Goal: Complete application form: Complete application form

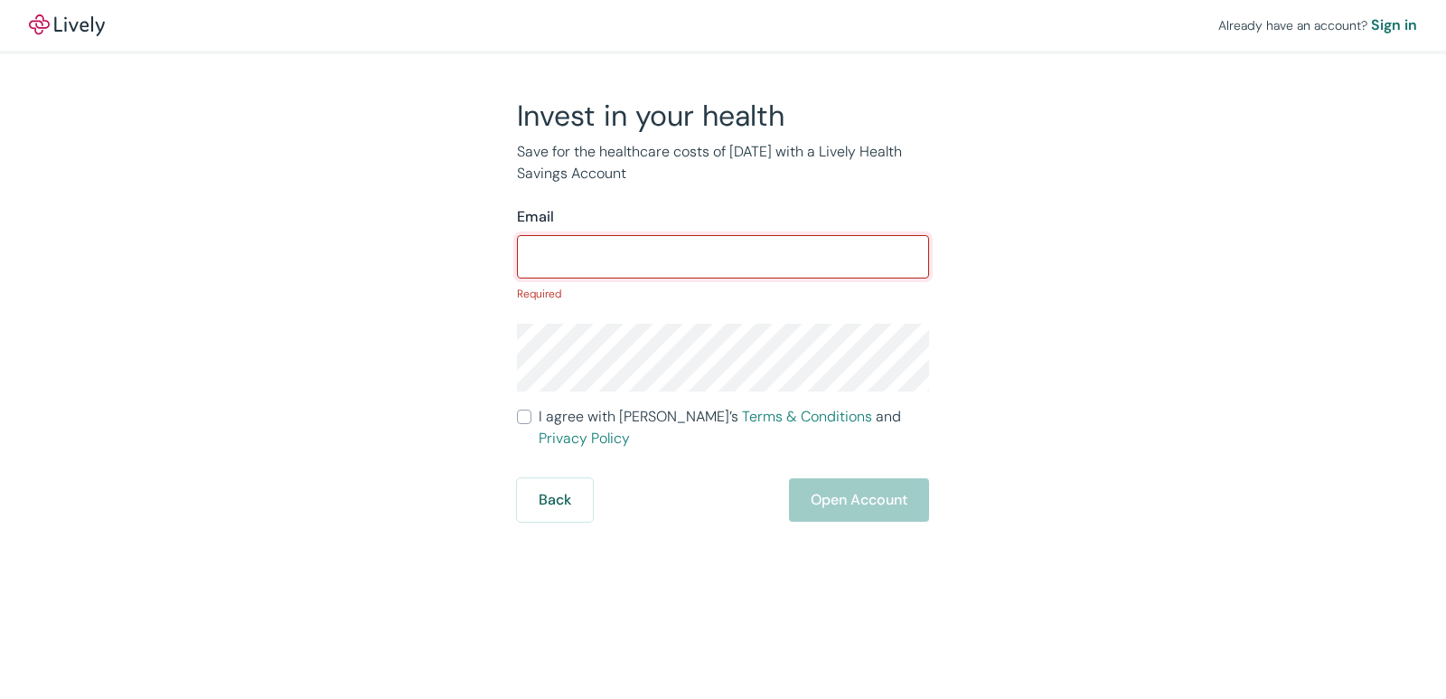
paste input "[EMAIL_ADDRESS][DOMAIN_NAME]"
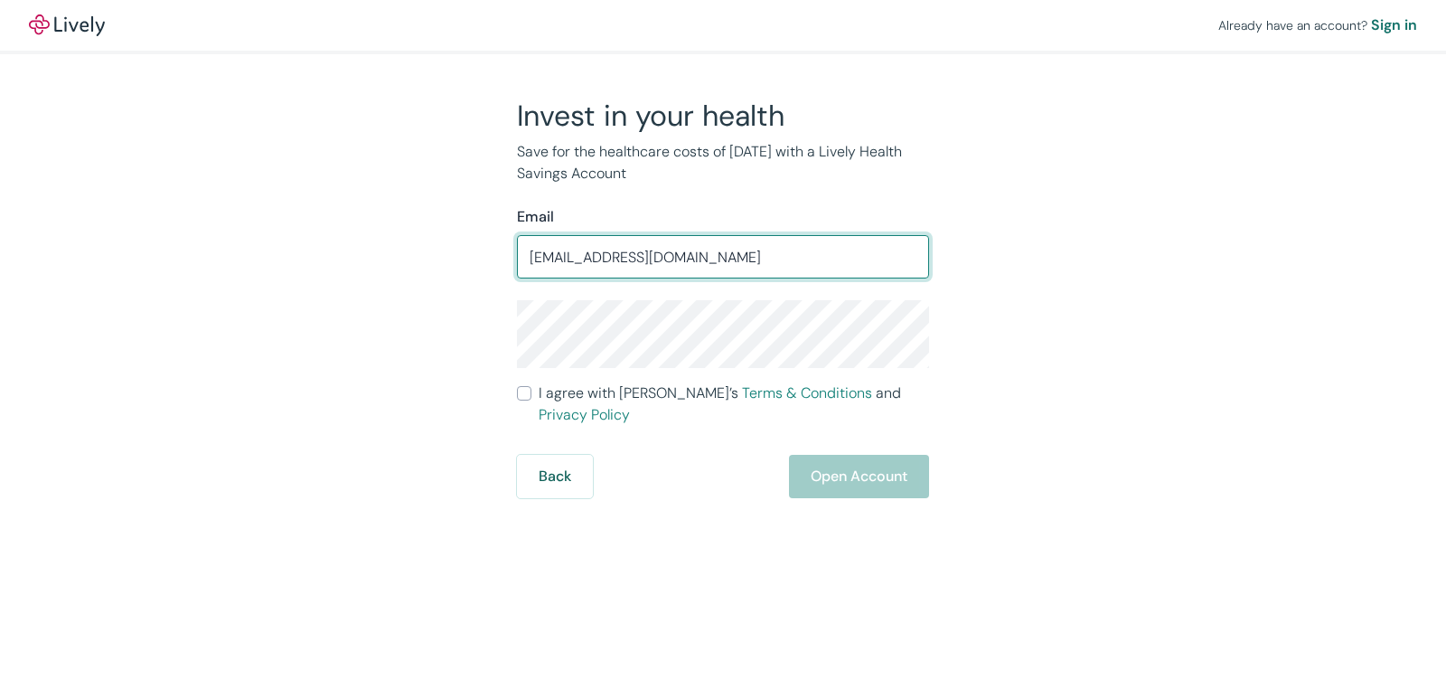
type input "[EMAIL_ADDRESS][DOMAIN_NAME]"
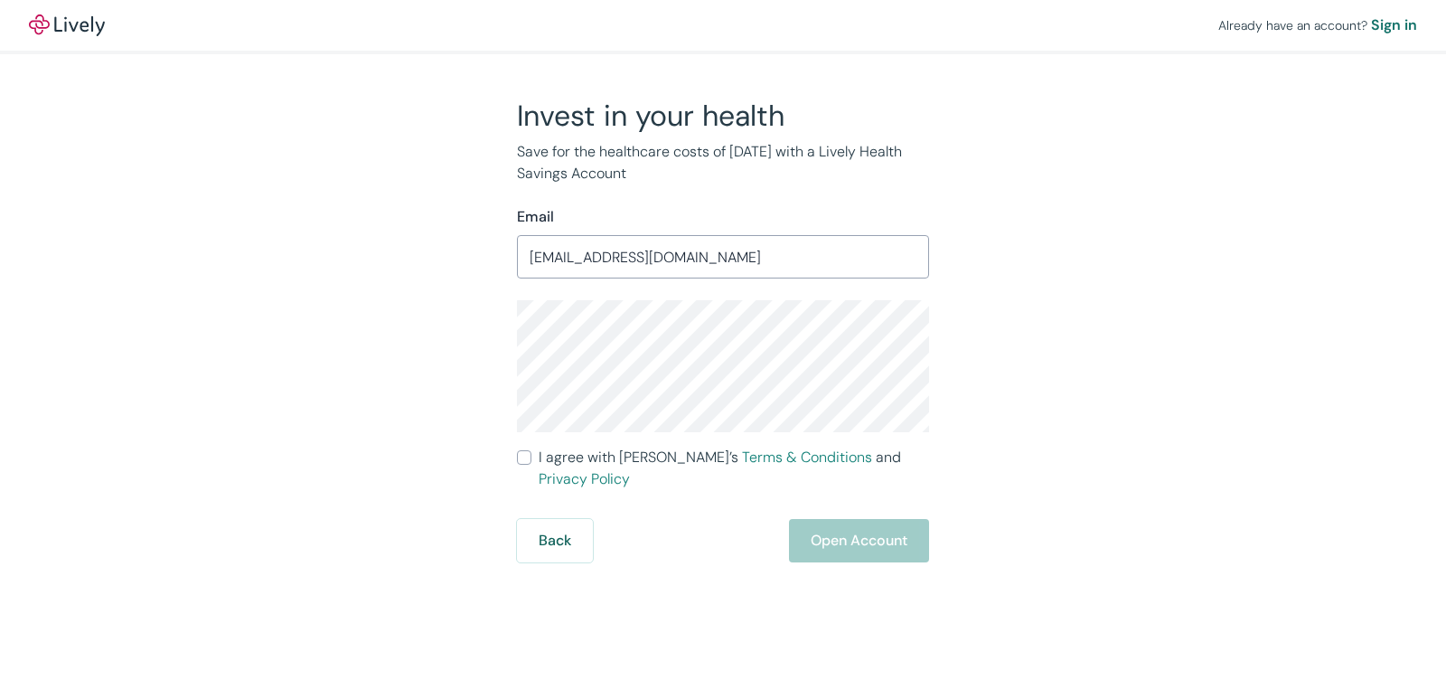
click at [525, 459] on input "I agree with Lively’s Terms & Conditions and Privacy Policy" at bounding box center [524, 457] width 14 height 14
checkbox input "true"
click at [810, 519] on button "Open Account" at bounding box center [859, 540] width 140 height 43
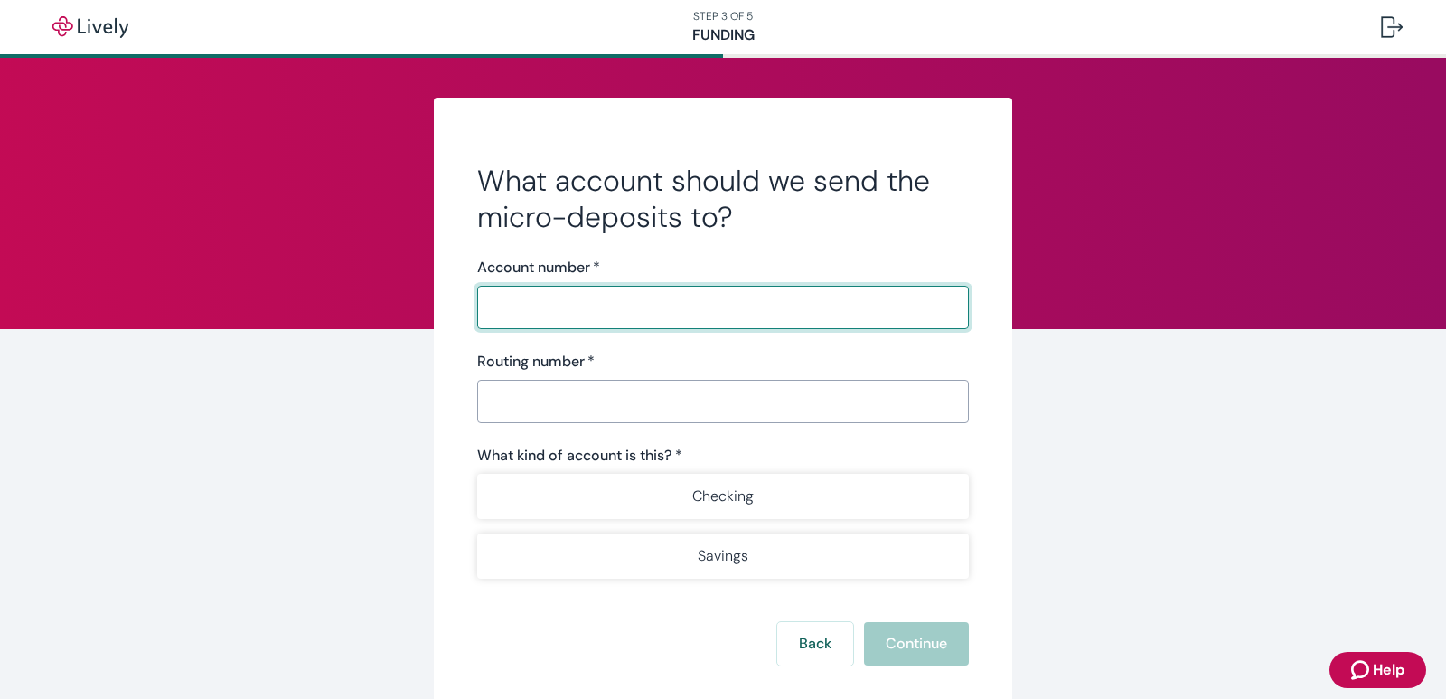
click at [590, 403] on div "​" at bounding box center [723, 401] width 492 height 43
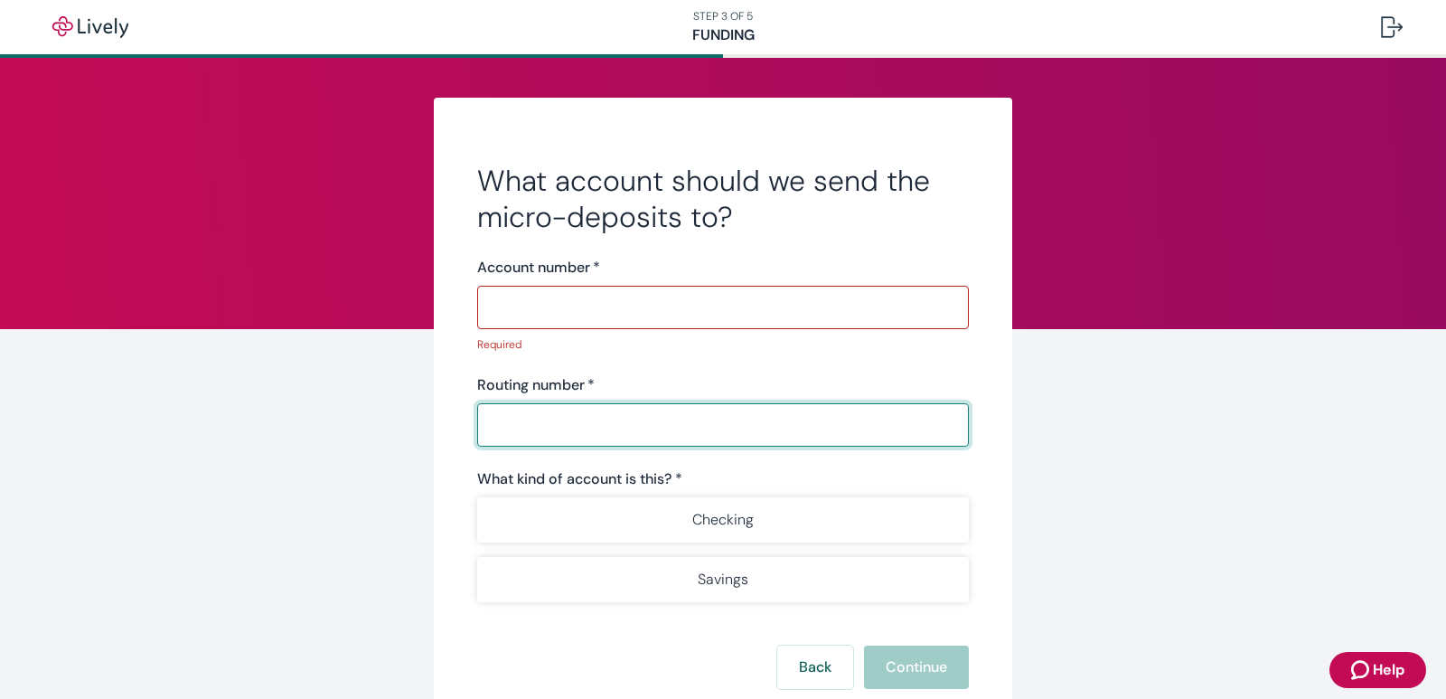
paste input "3C18628D"
type input "3"
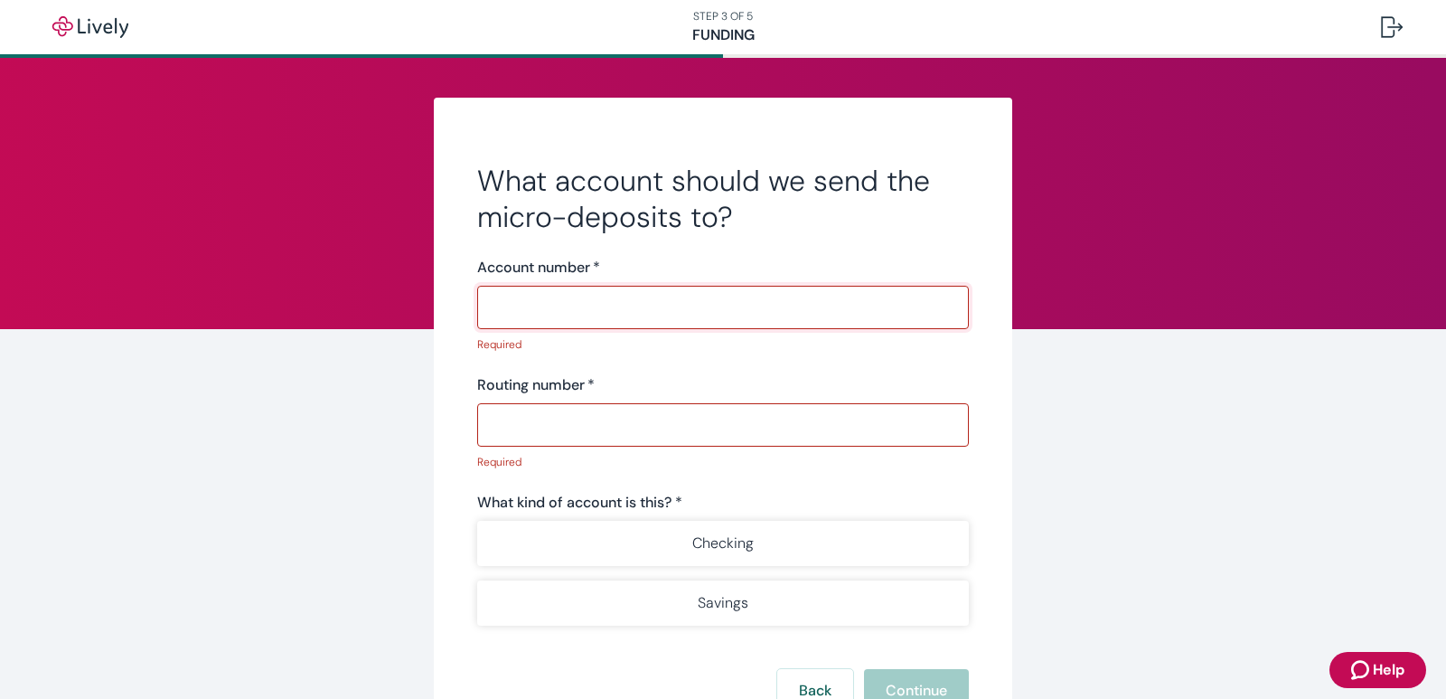
click at [535, 300] on input "Account number   *" at bounding box center [723, 307] width 492 height 36
paste input "[CREDIT_CARD_NUMBER]"
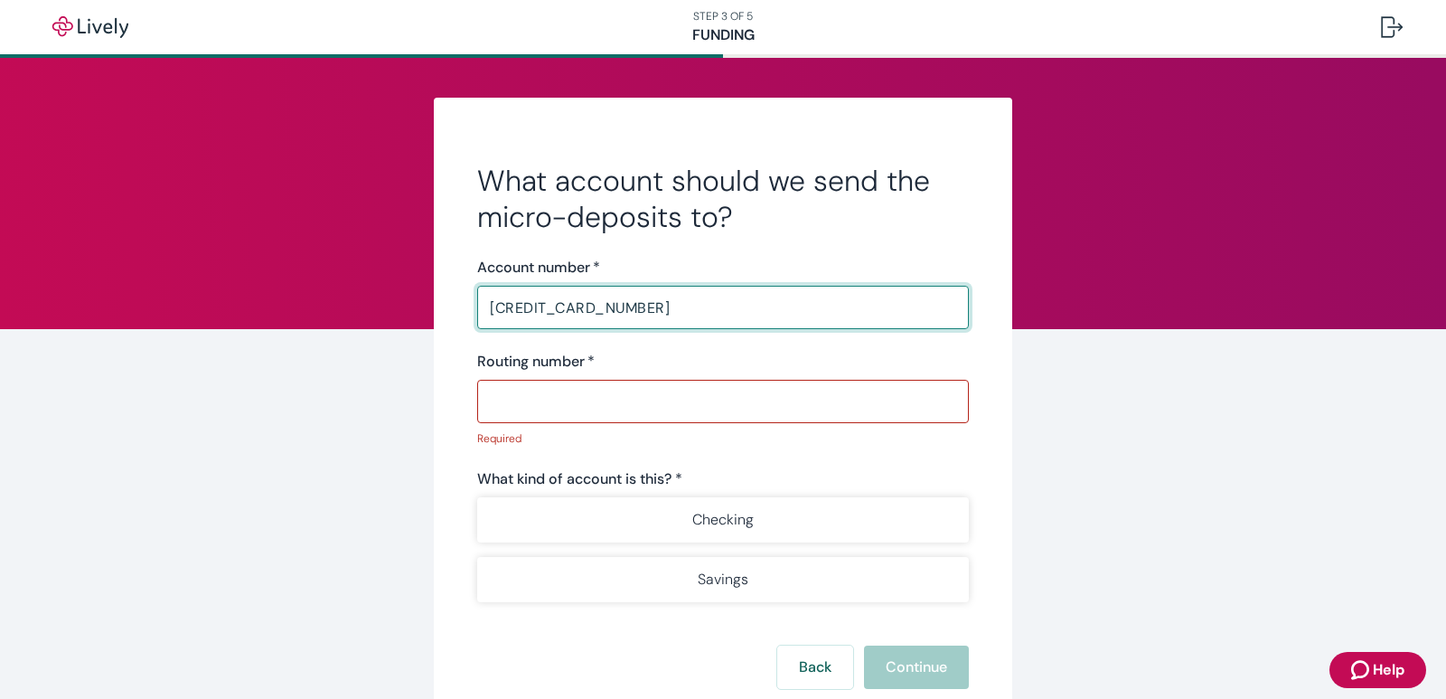
type input "[CREDIT_CARD_NUMBER]"
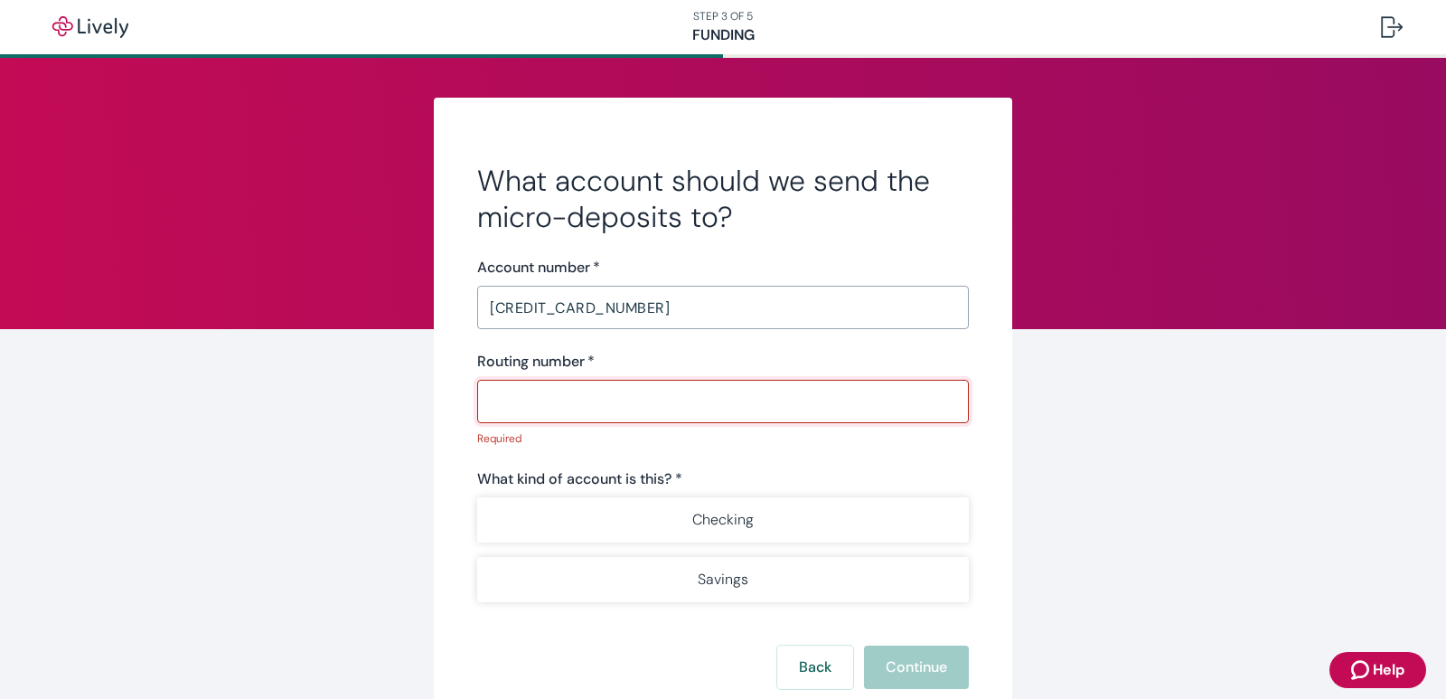
click at [562, 396] on input "Routing number   *" at bounding box center [723, 401] width 492 height 36
paste input "103100195"
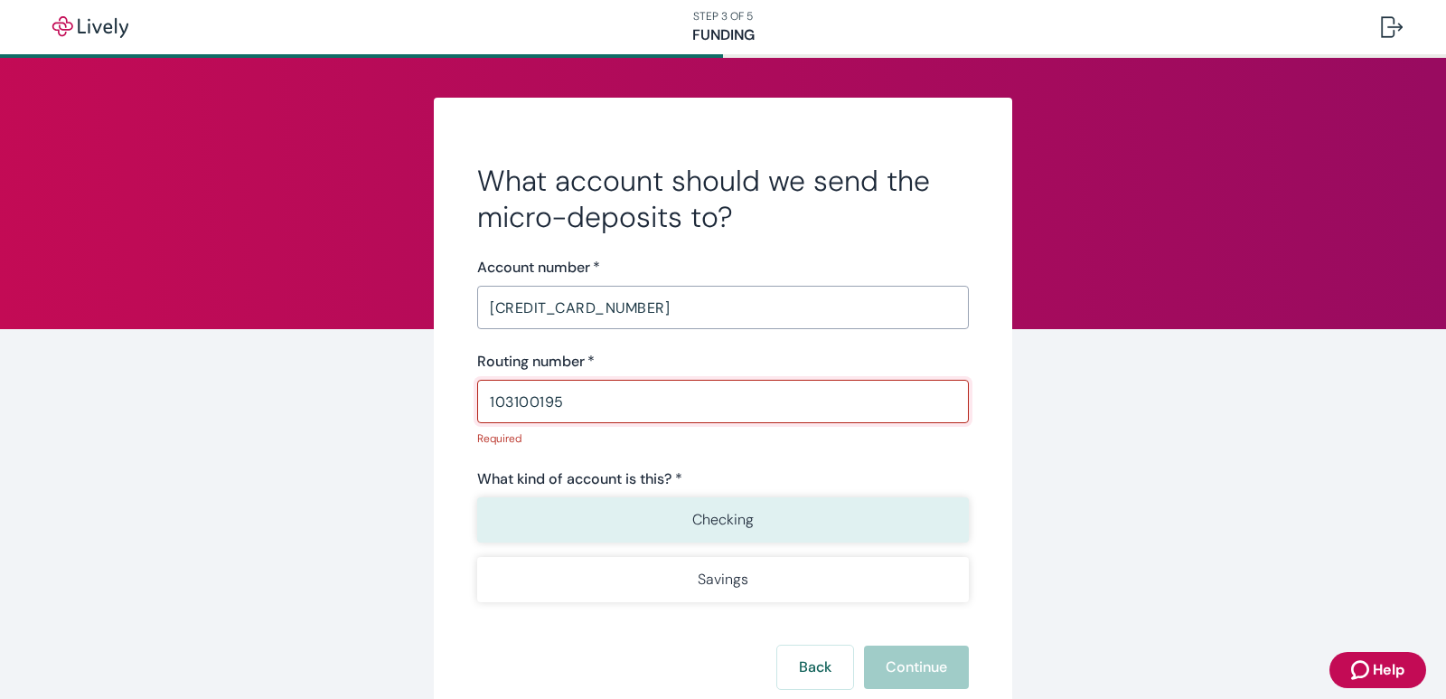
type input "103100195"
click at [675, 527] on button "Checking" at bounding box center [723, 519] width 492 height 45
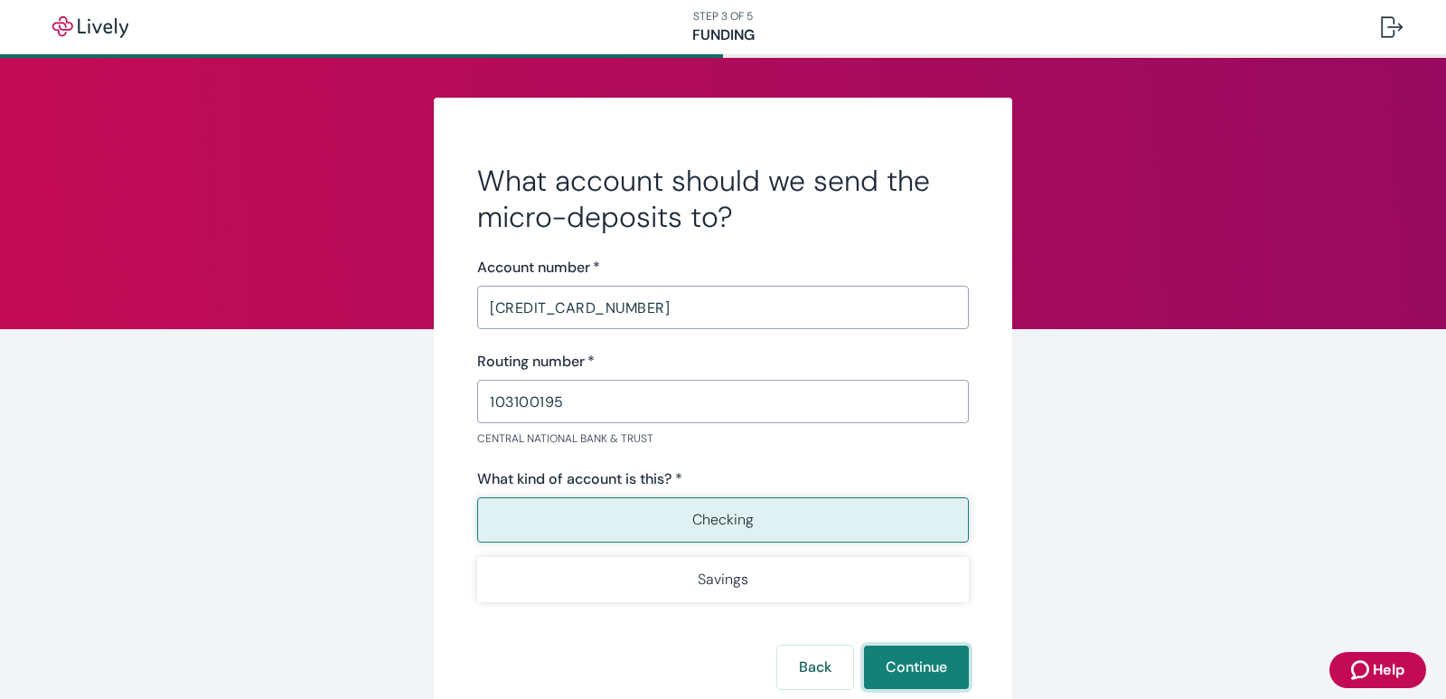
click at [915, 657] on button "Continue" at bounding box center [916, 666] width 105 height 43
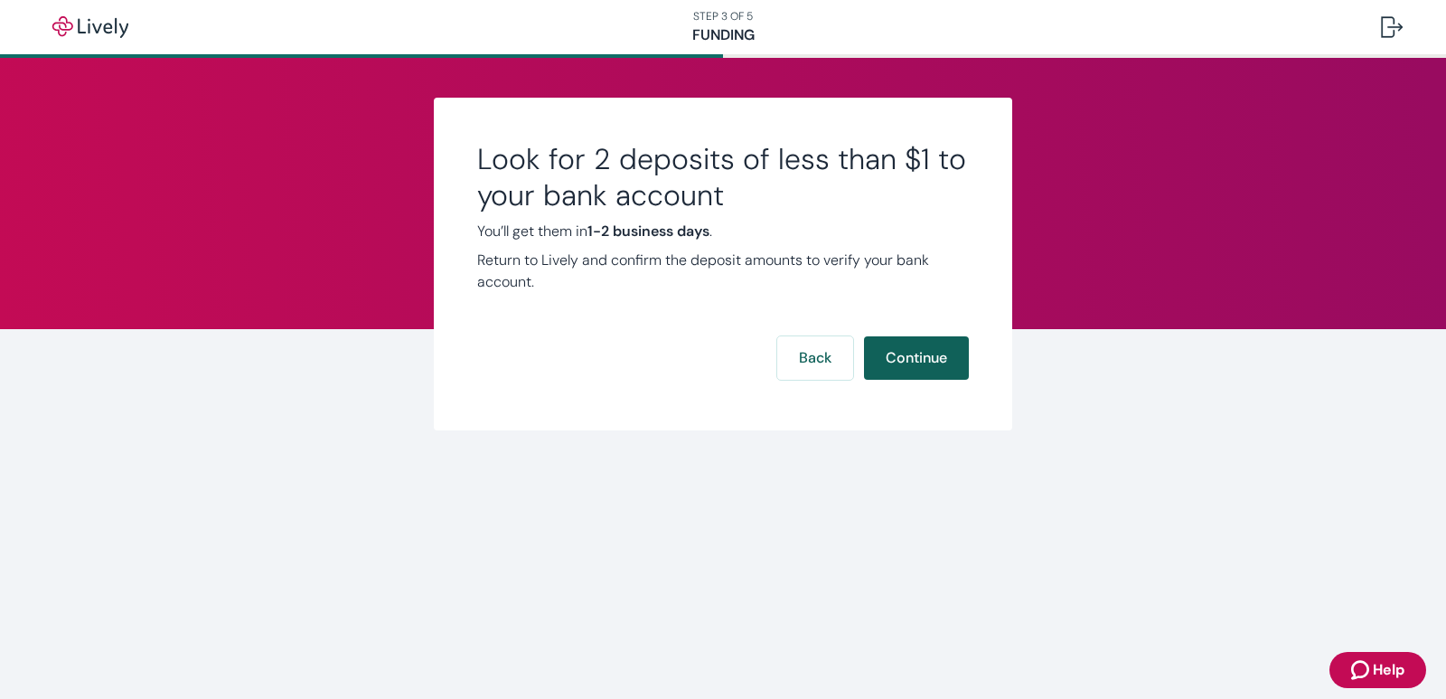
click at [899, 352] on button "Continue" at bounding box center [916, 357] width 105 height 43
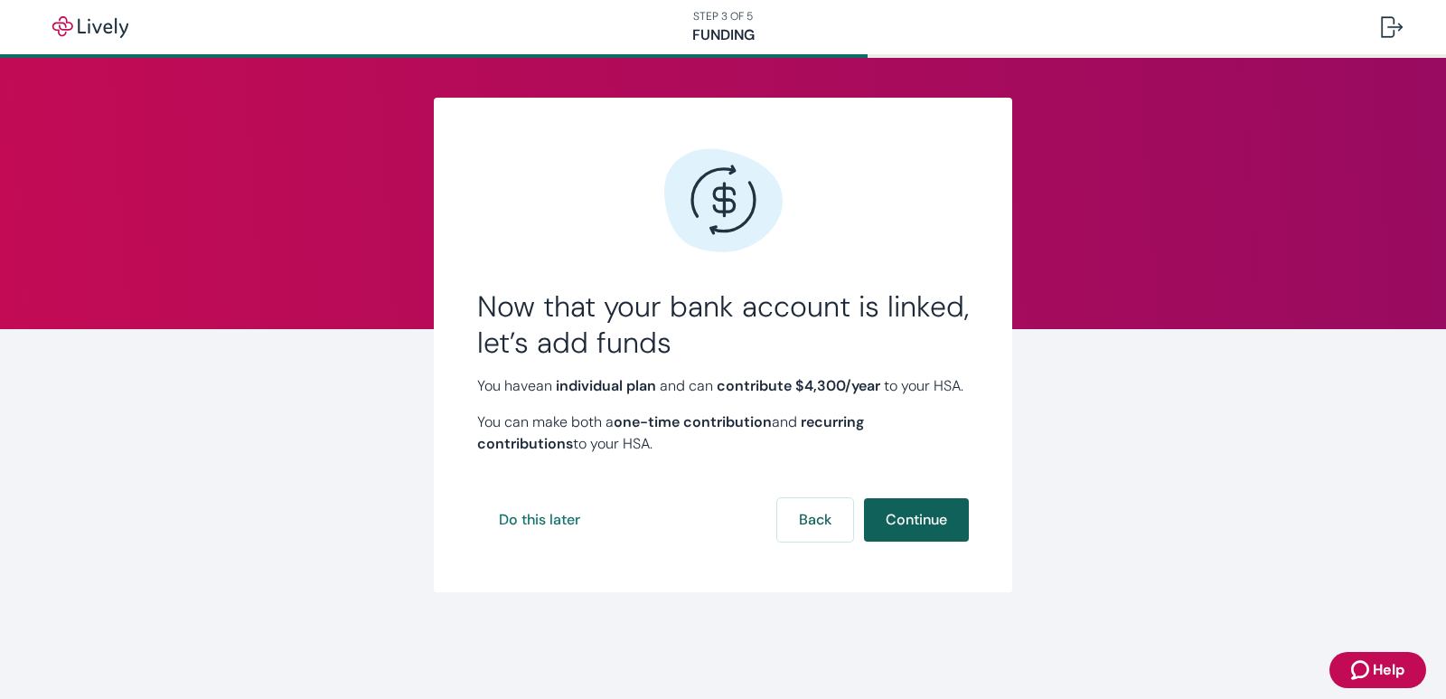
click at [922, 532] on button "Continue" at bounding box center [916, 519] width 105 height 43
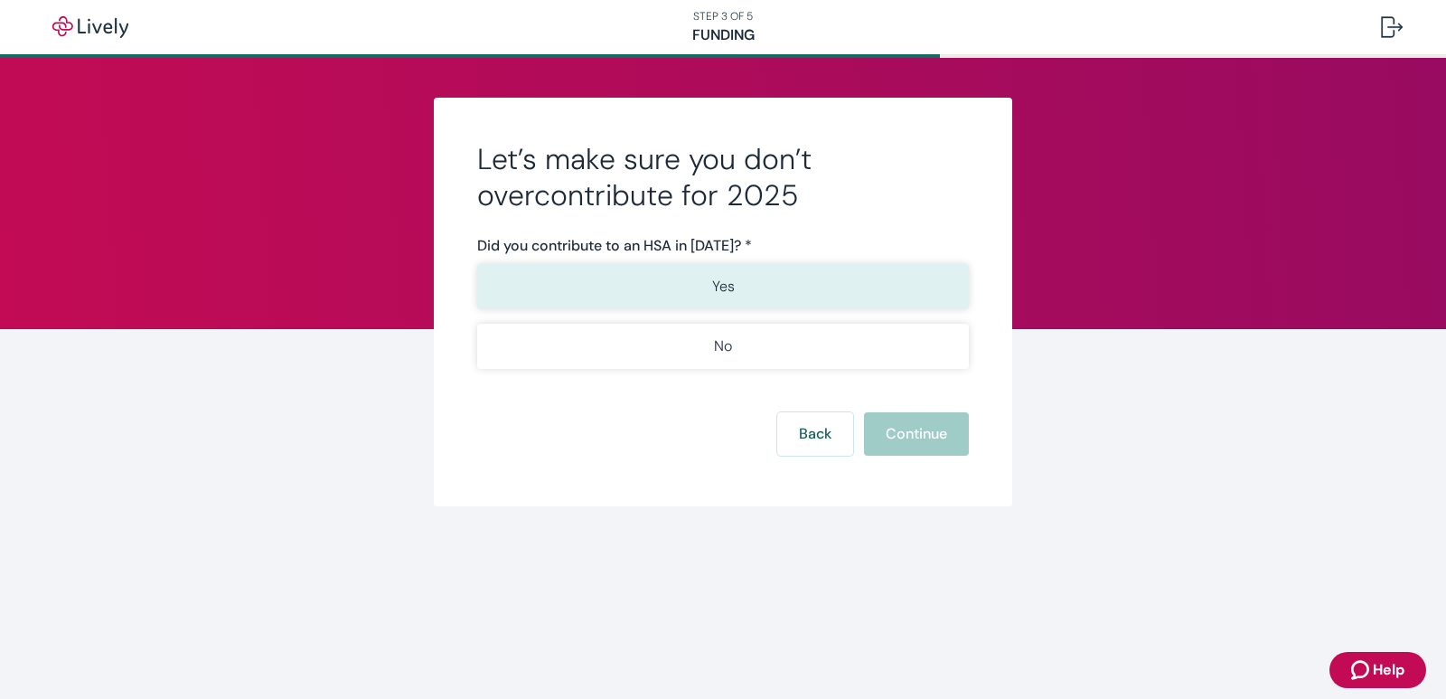
click at [763, 269] on button "Yes" at bounding box center [723, 286] width 492 height 45
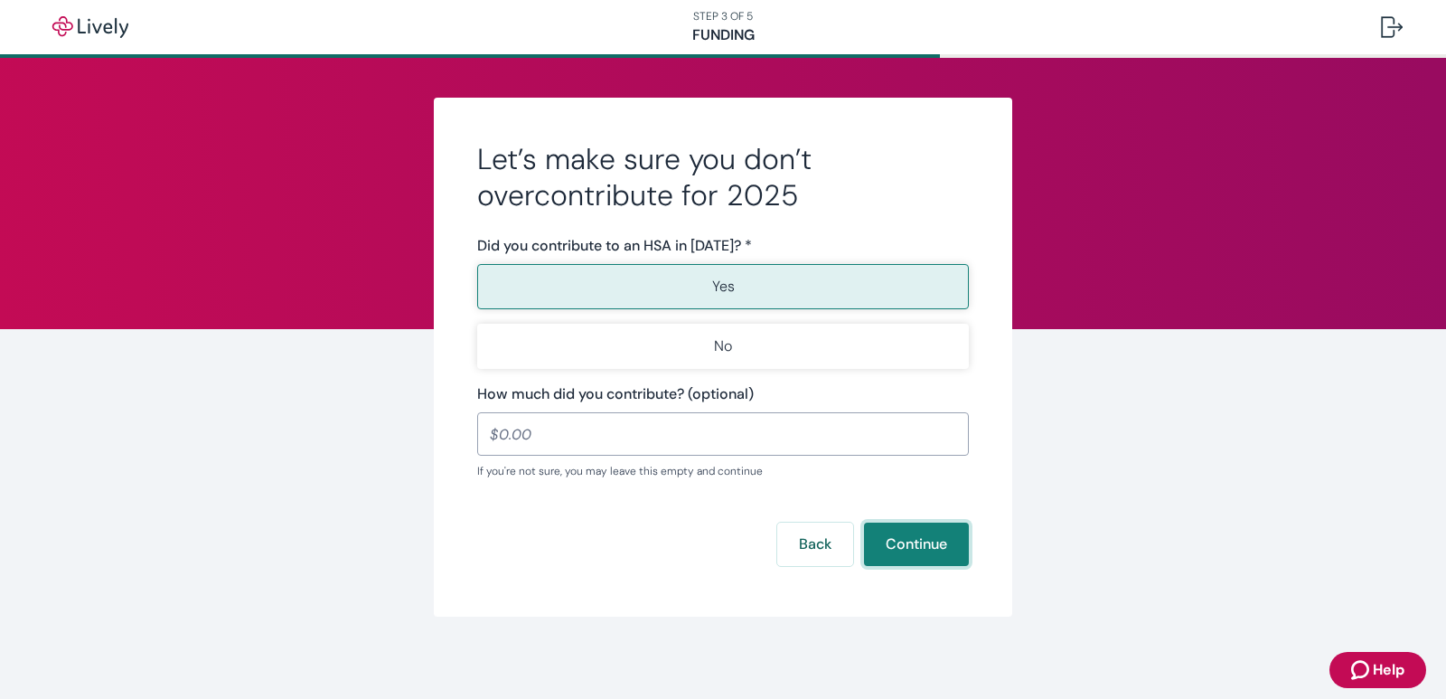
click at [884, 551] on button "Continue" at bounding box center [916, 543] width 105 height 43
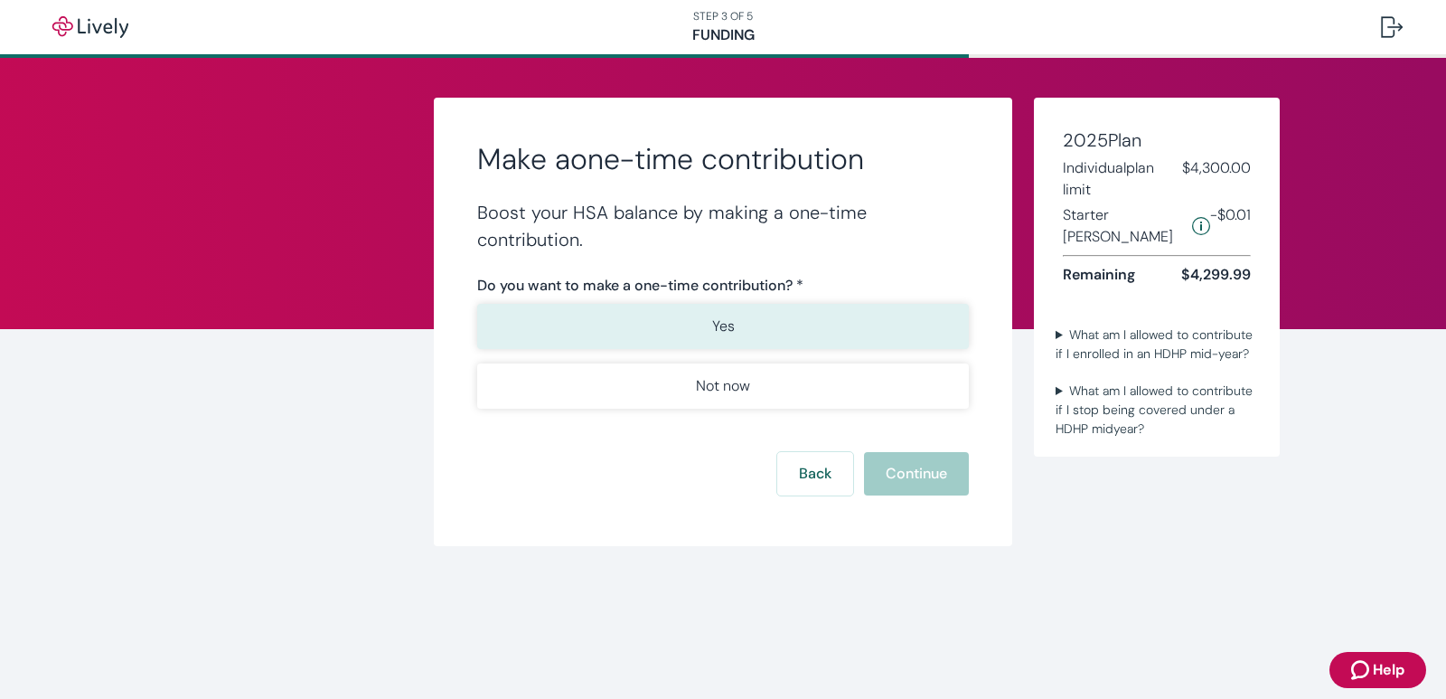
click at [799, 334] on button "Yes" at bounding box center [723, 326] width 492 height 45
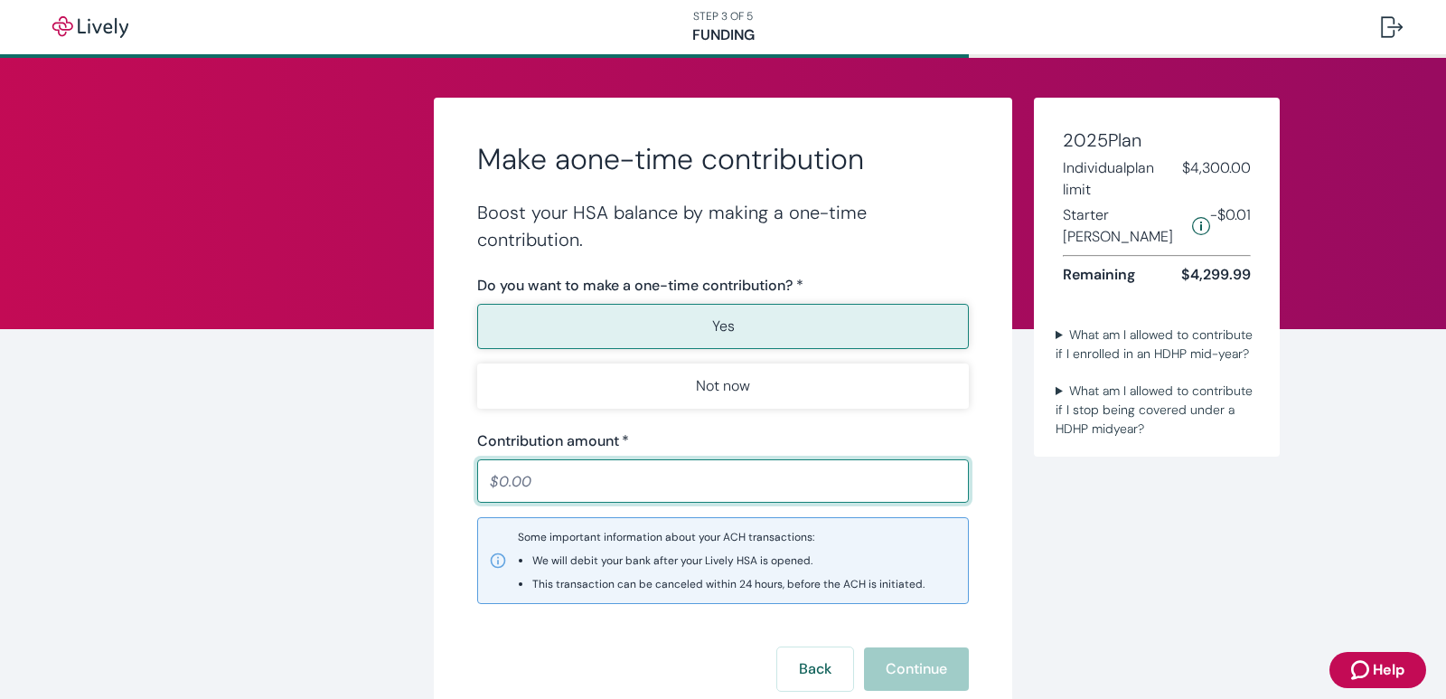
scroll to position [90, 0]
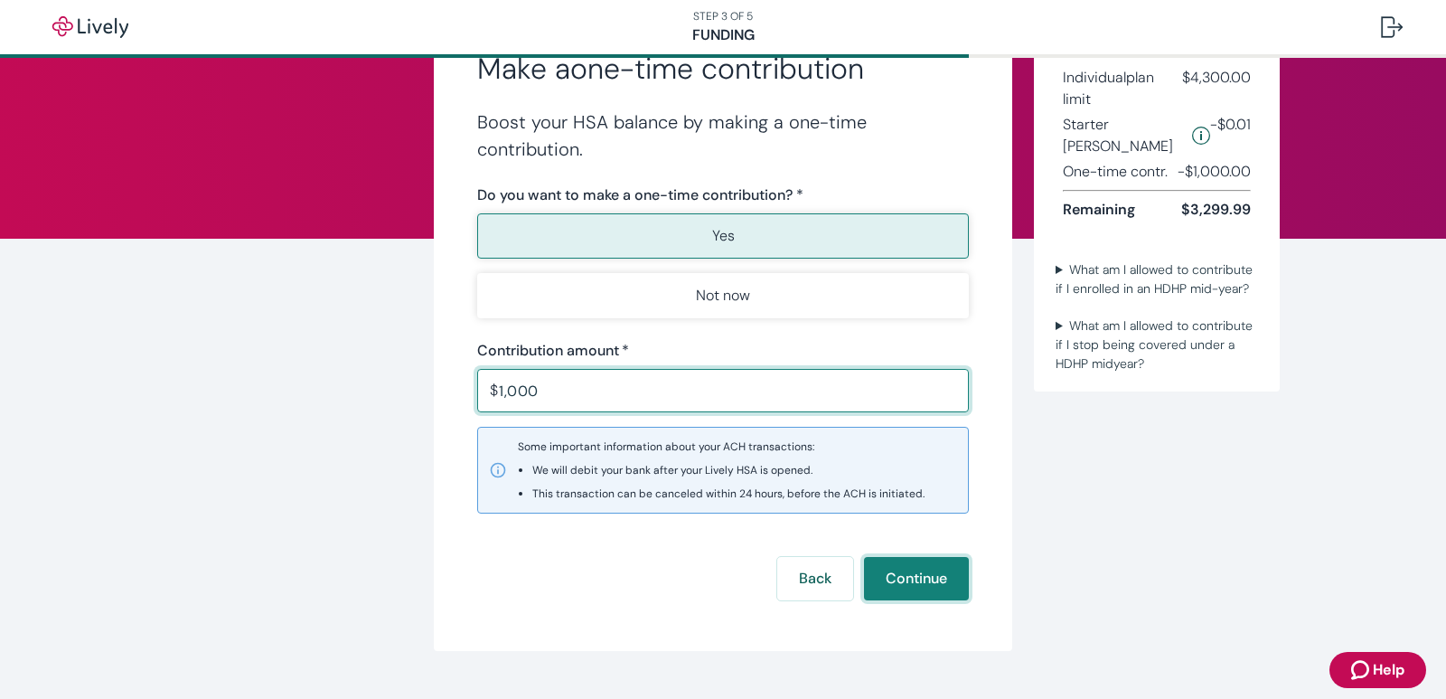
type input "1,000.00"
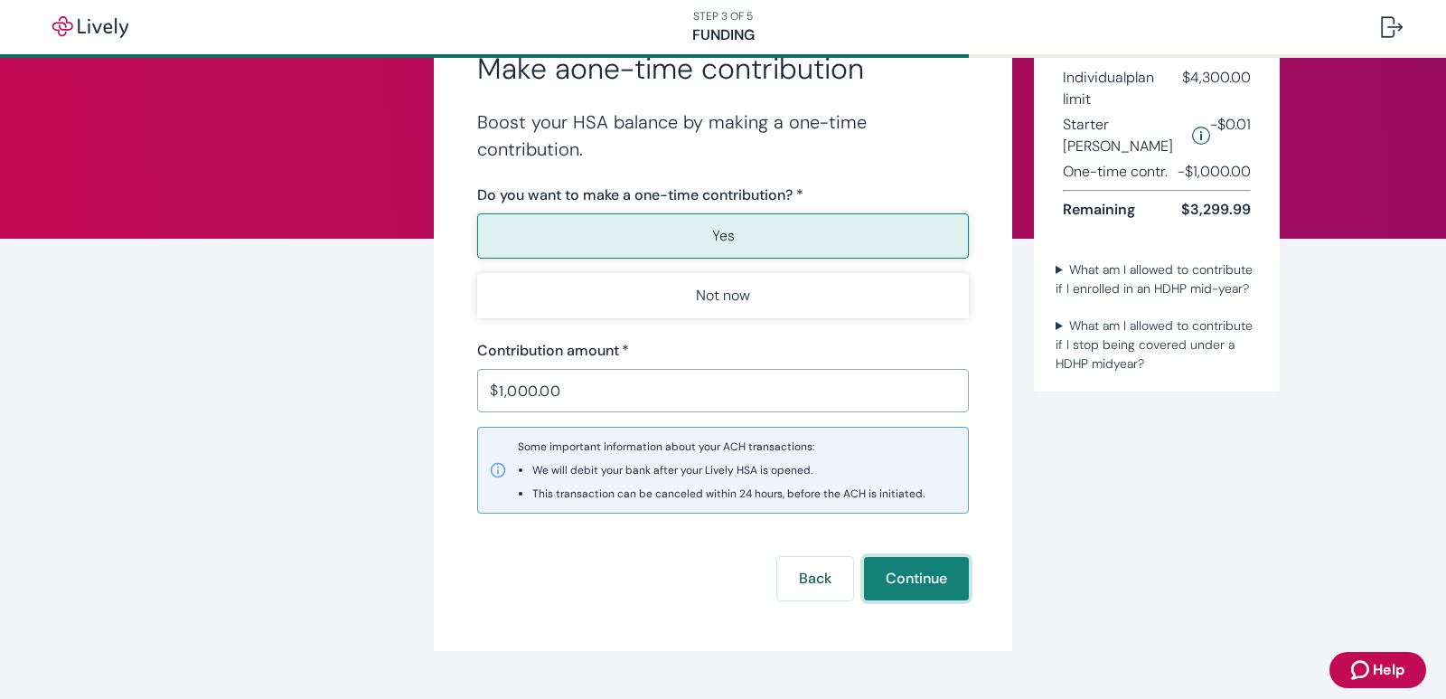
click at [899, 571] on button "Continue" at bounding box center [916, 578] width 105 height 43
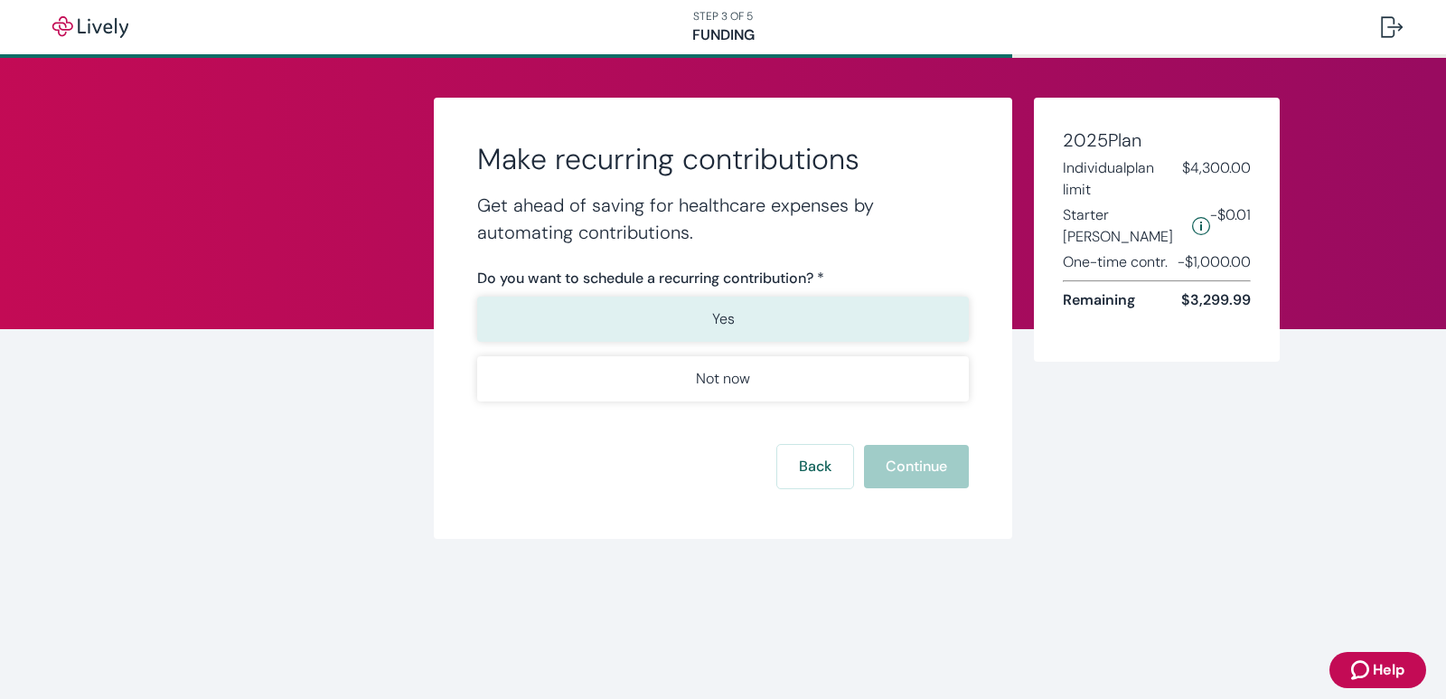
click at [762, 326] on button "Yes" at bounding box center [723, 319] width 492 height 45
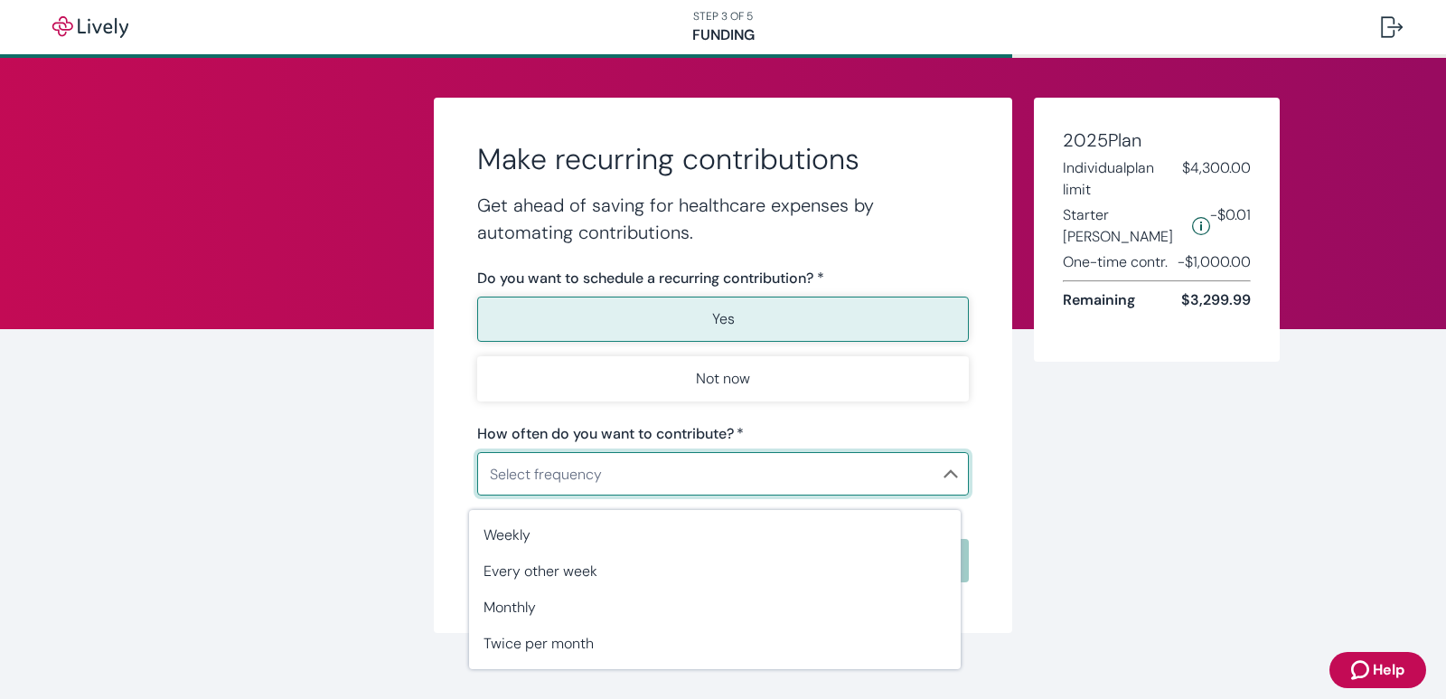
click at [845, 467] on body "STEP 3 OF 5 Funding Make recurring contributions Get ahead of saving for health…" at bounding box center [723, 349] width 1446 height 699
click at [623, 531] on span "Weekly" at bounding box center [715, 535] width 463 height 22
type input "Weekly"
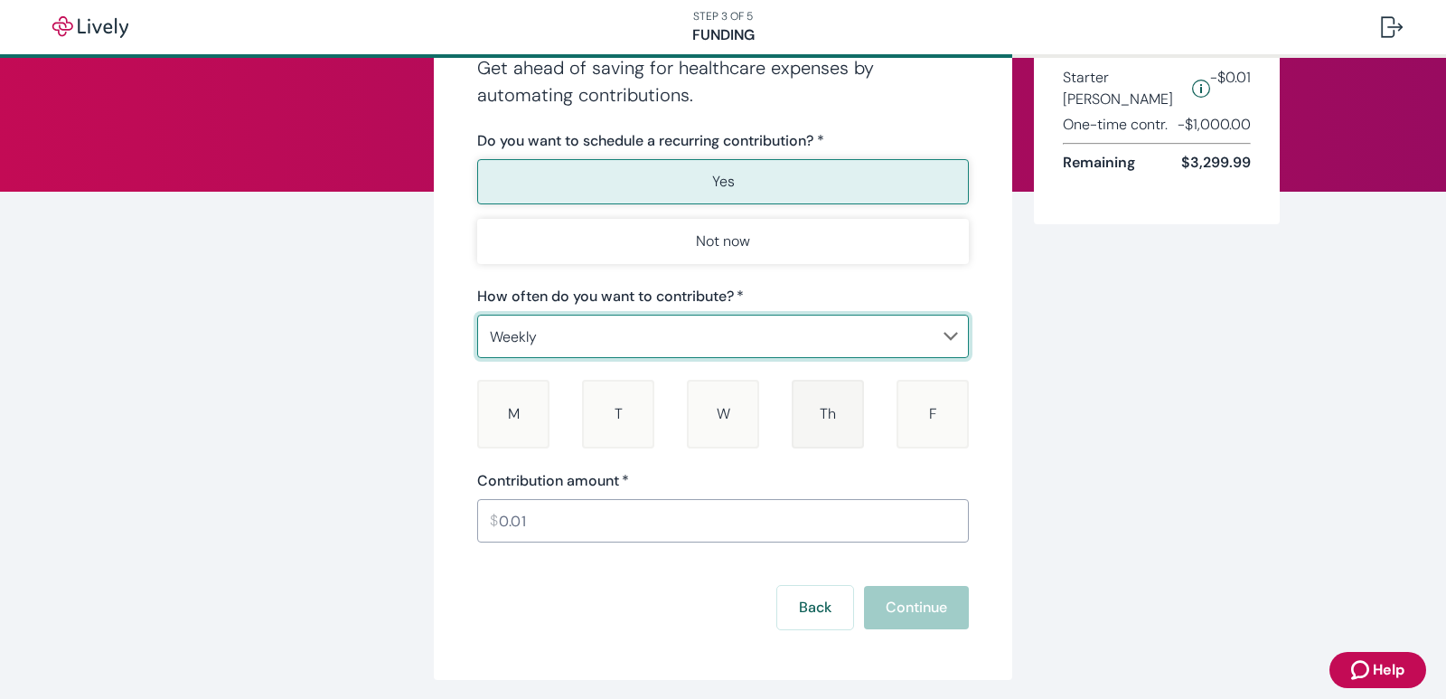
scroll to position [181, 0]
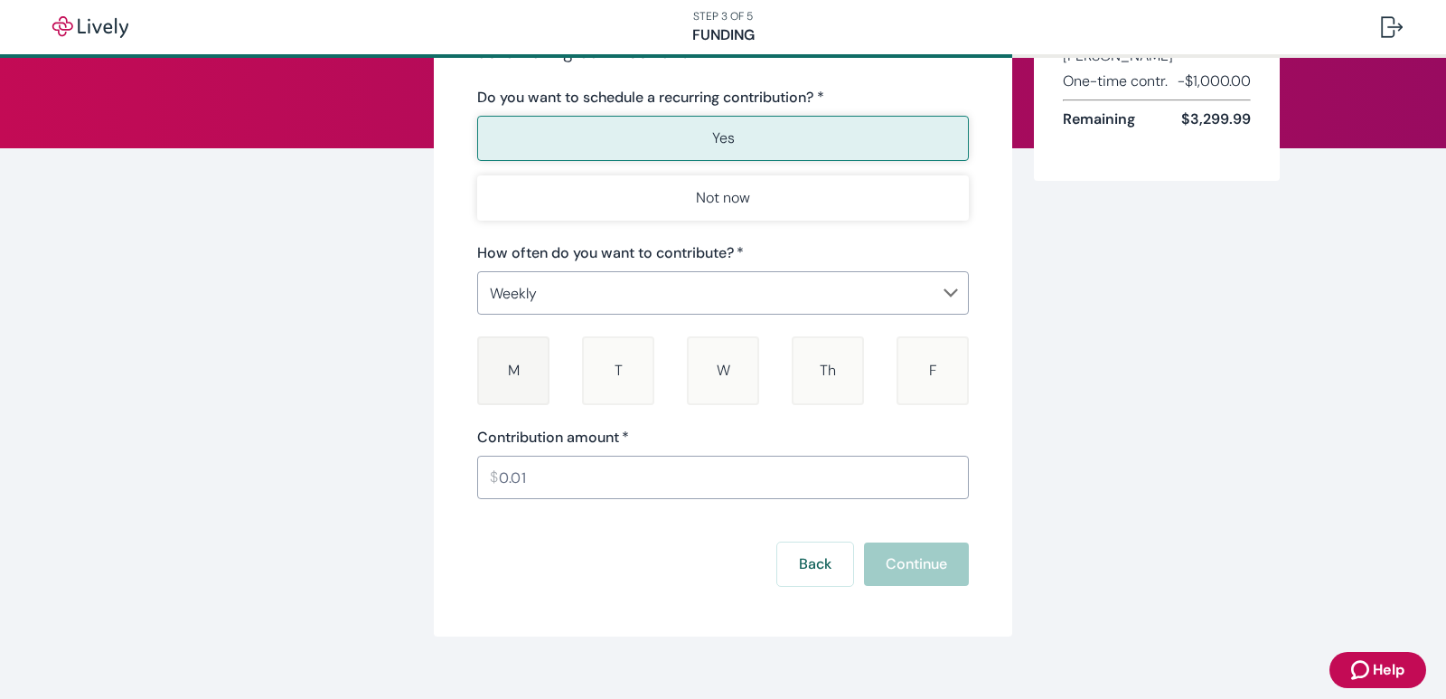
click at [534, 369] on div "M [DATE]" at bounding box center [513, 370] width 72 height 69
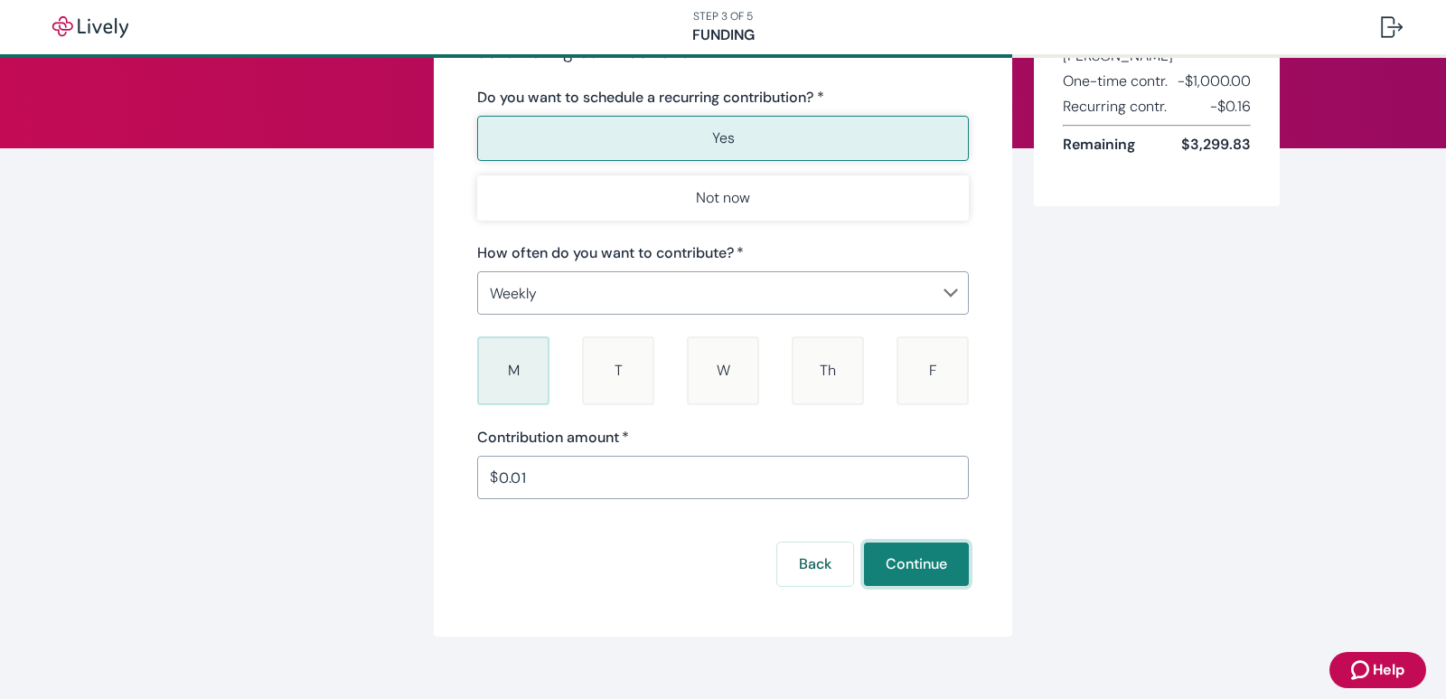
click at [896, 562] on button "Continue" at bounding box center [916, 563] width 105 height 43
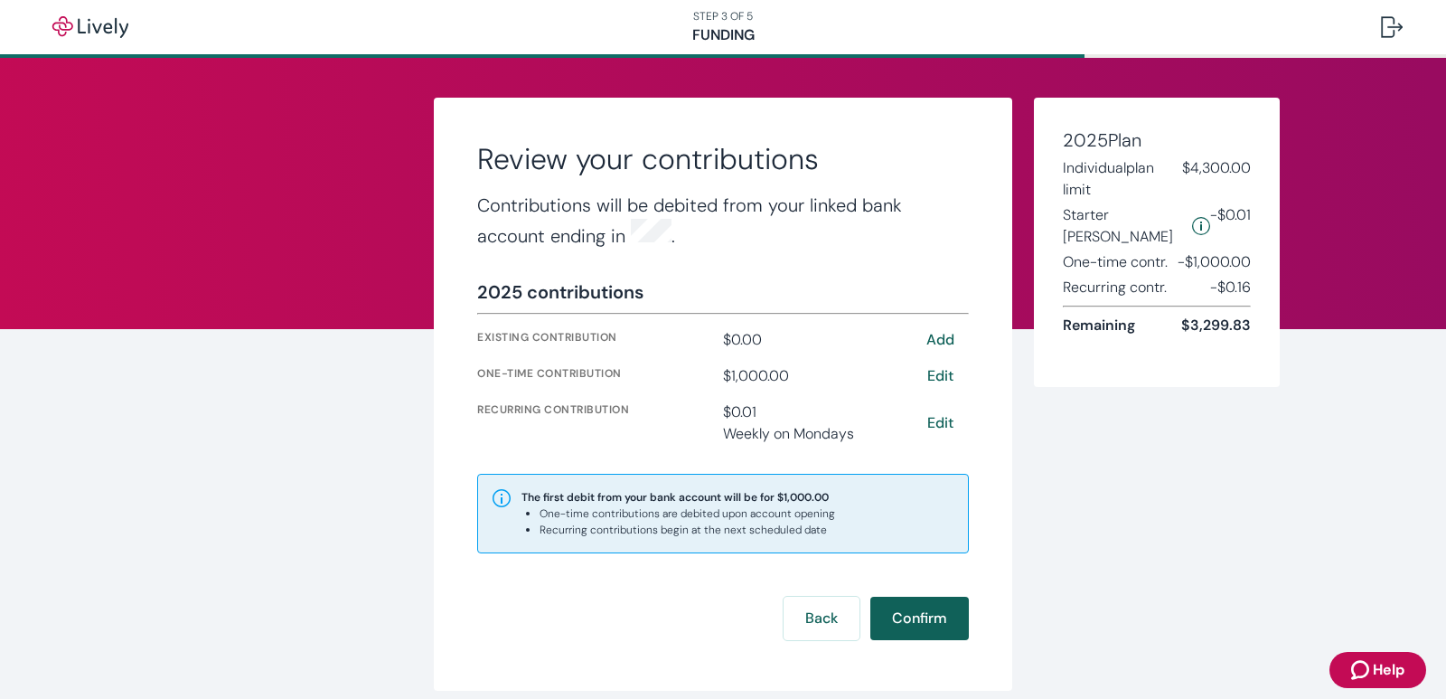
click at [904, 609] on button "Confirm" at bounding box center [920, 618] width 99 height 43
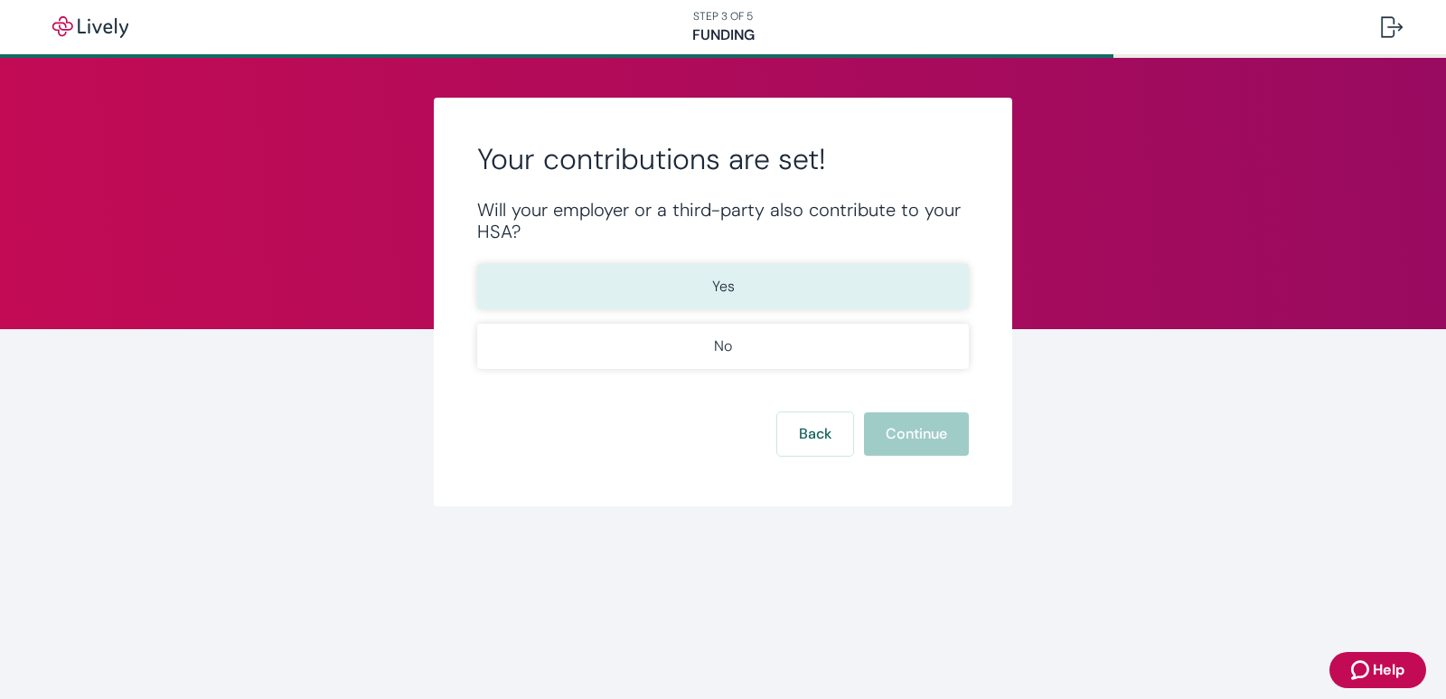
click at [769, 287] on button "Yes" at bounding box center [723, 286] width 492 height 45
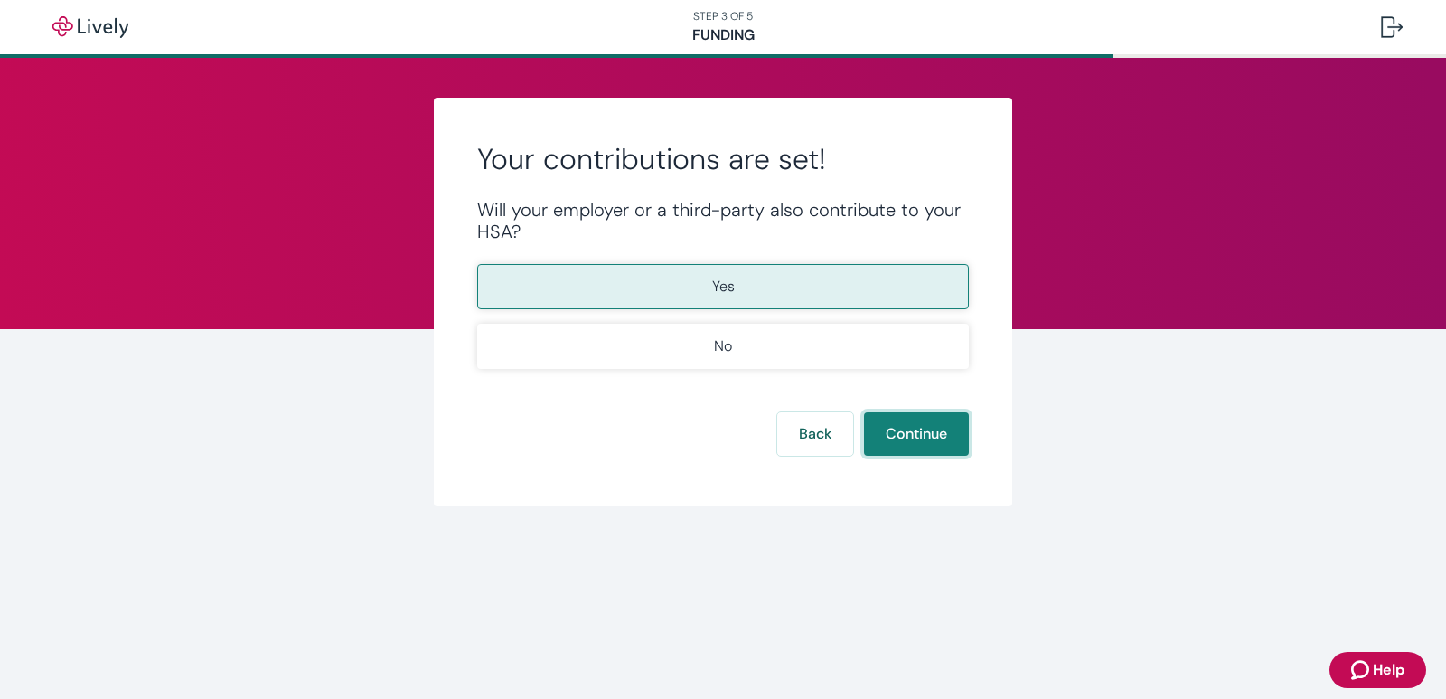
click at [882, 422] on button "Continue" at bounding box center [916, 433] width 105 height 43
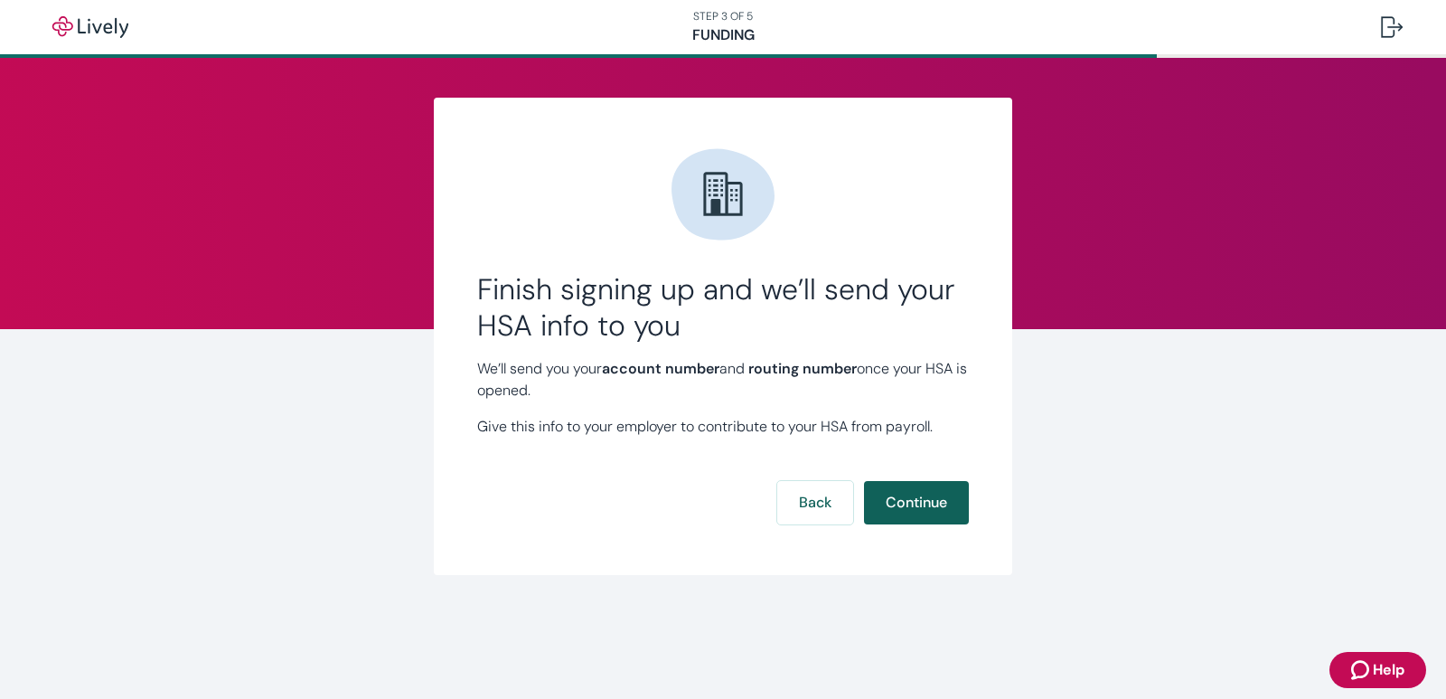
click at [888, 496] on button "Continue" at bounding box center [916, 502] width 105 height 43
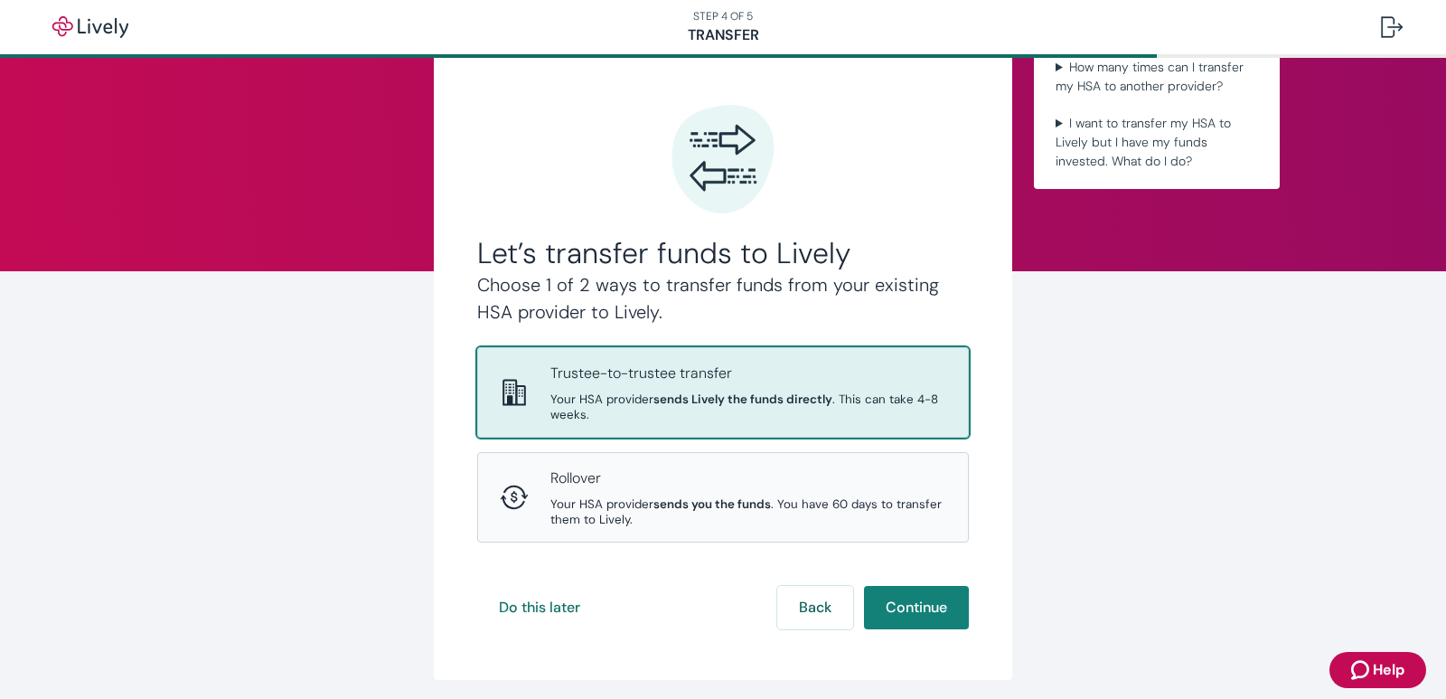
scroll to position [90, 0]
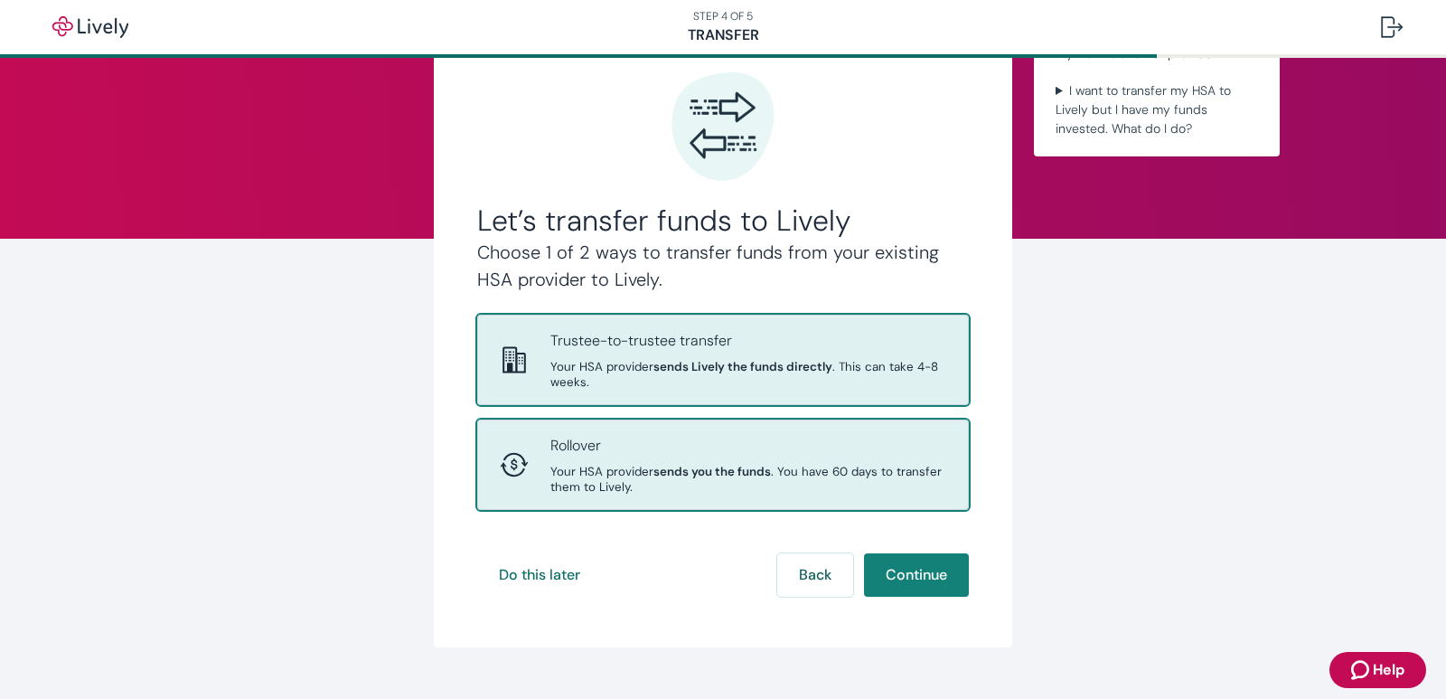
click at [766, 466] on span "Your HSA provider sends you the funds . You have 60 days to transfer them to Li…" at bounding box center [749, 479] width 396 height 31
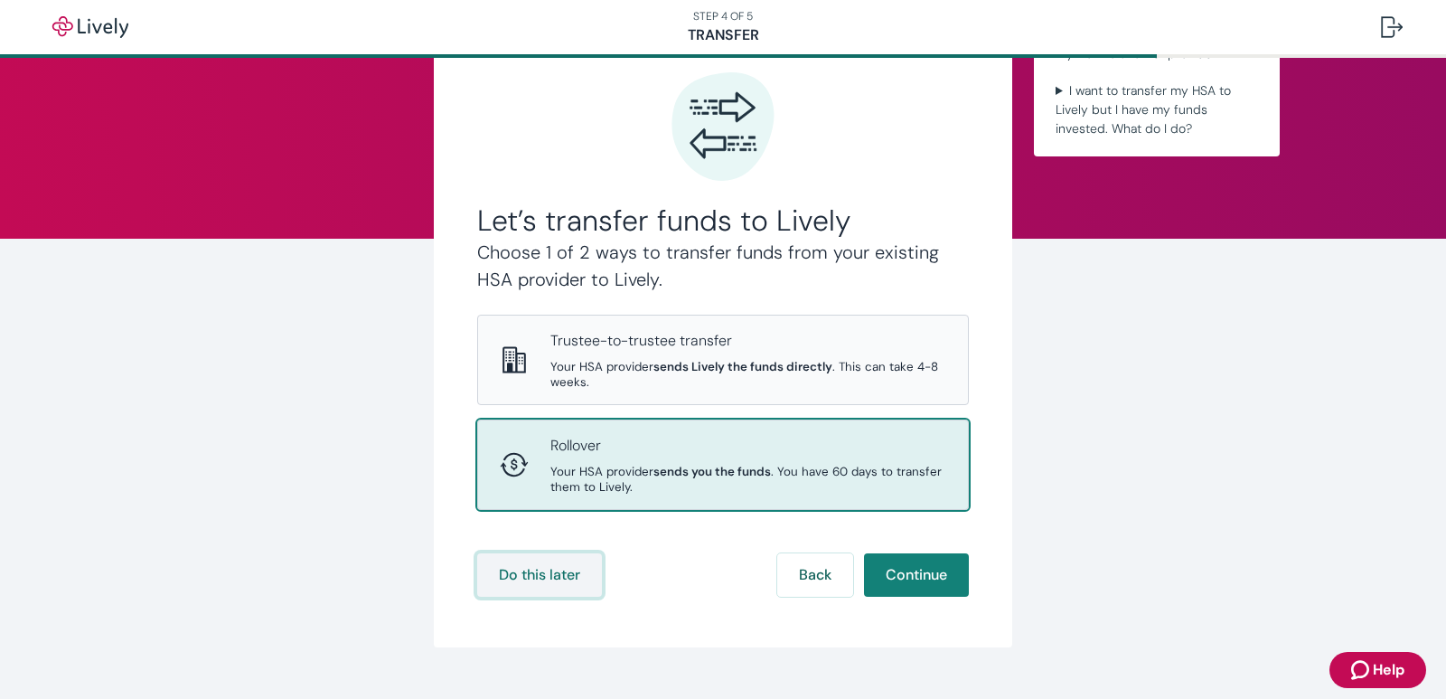
click at [542, 573] on button "Do this later" at bounding box center [539, 574] width 125 height 43
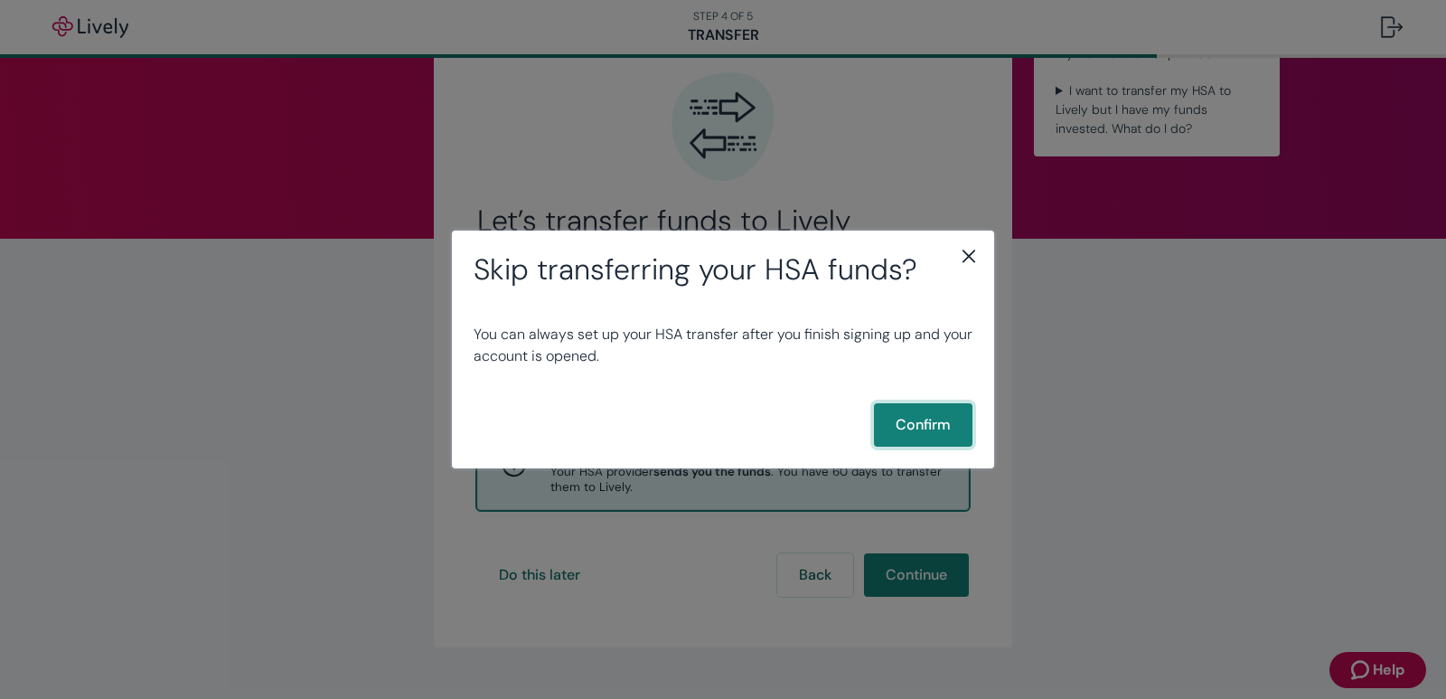
click at [897, 424] on button "Confirm" at bounding box center [923, 424] width 99 height 43
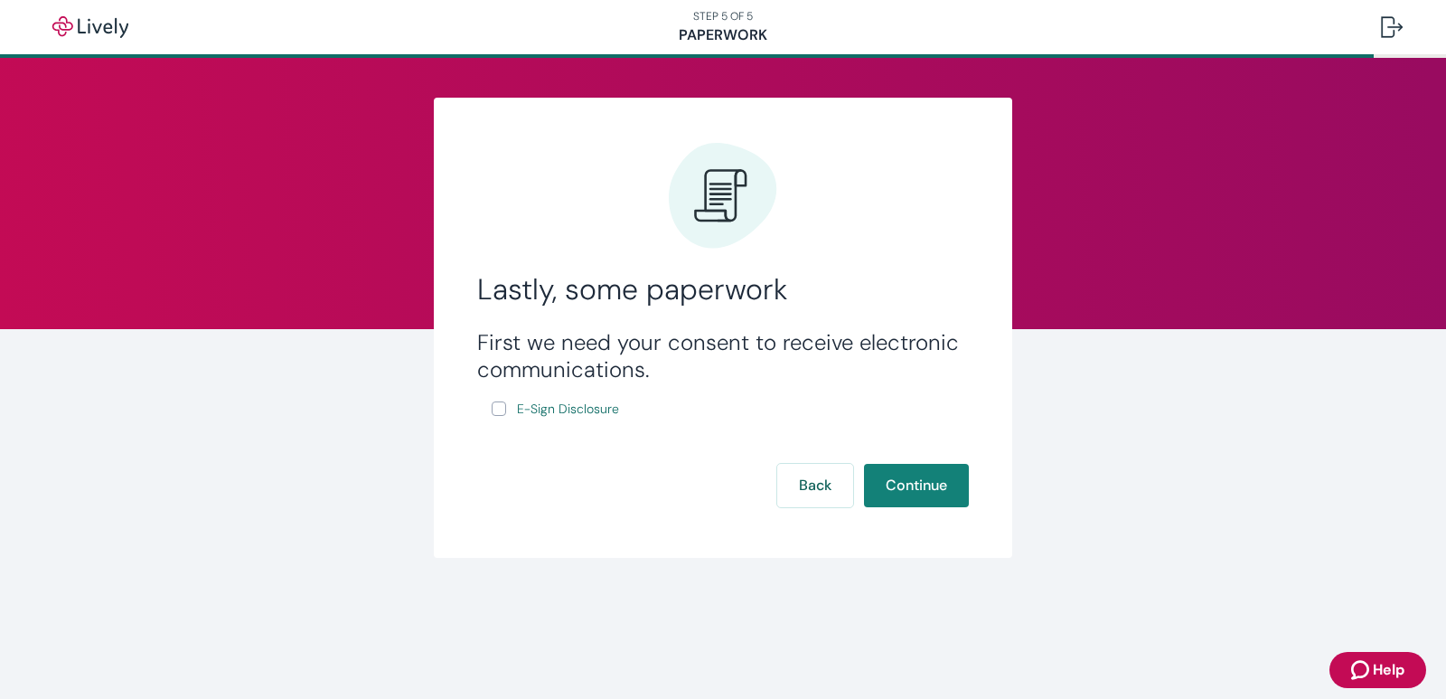
click at [503, 407] on input "E-Sign Disclosure" at bounding box center [499, 408] width 14 height 14
checkbox input "true"
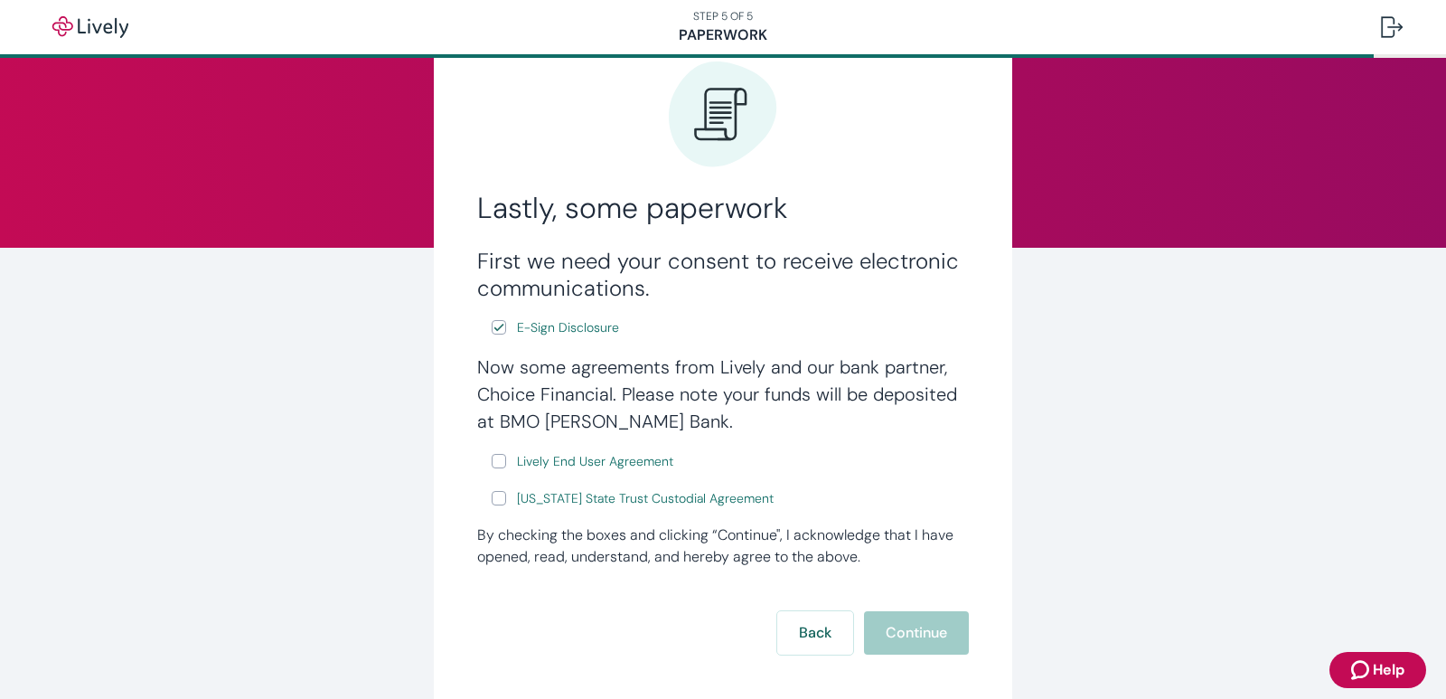
scroll to position [174, 0]
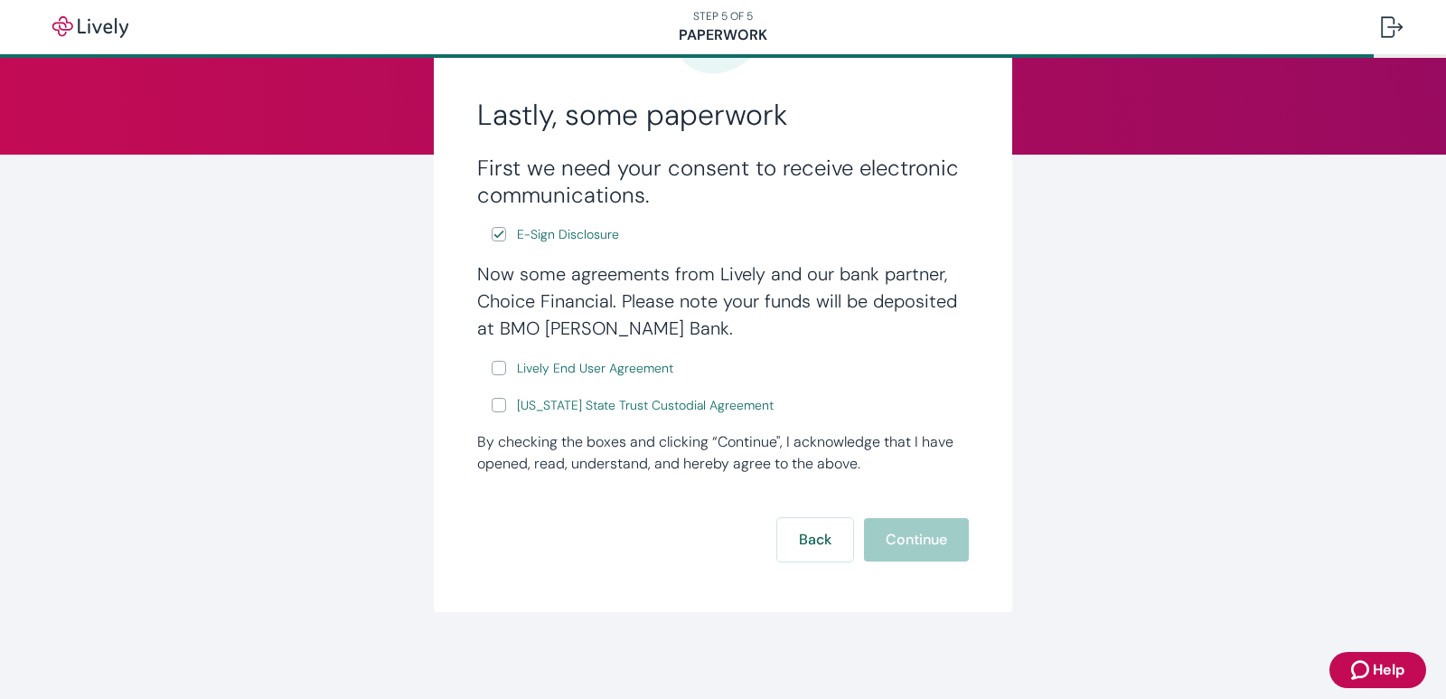
click at [492, 371] on input "Lively End User Agreement" at bounding box center [499, 368] width 14 height 14
checkbox input "true"
click at [495, 399] on input "[US_STATE] State Trust Custodial Agreement" at bounding box center [499, 405] width 14 height 14
checkbox input "true"
click at [882, 531] on button "Continue" at bounding box center [916, 539] width 105 height 43
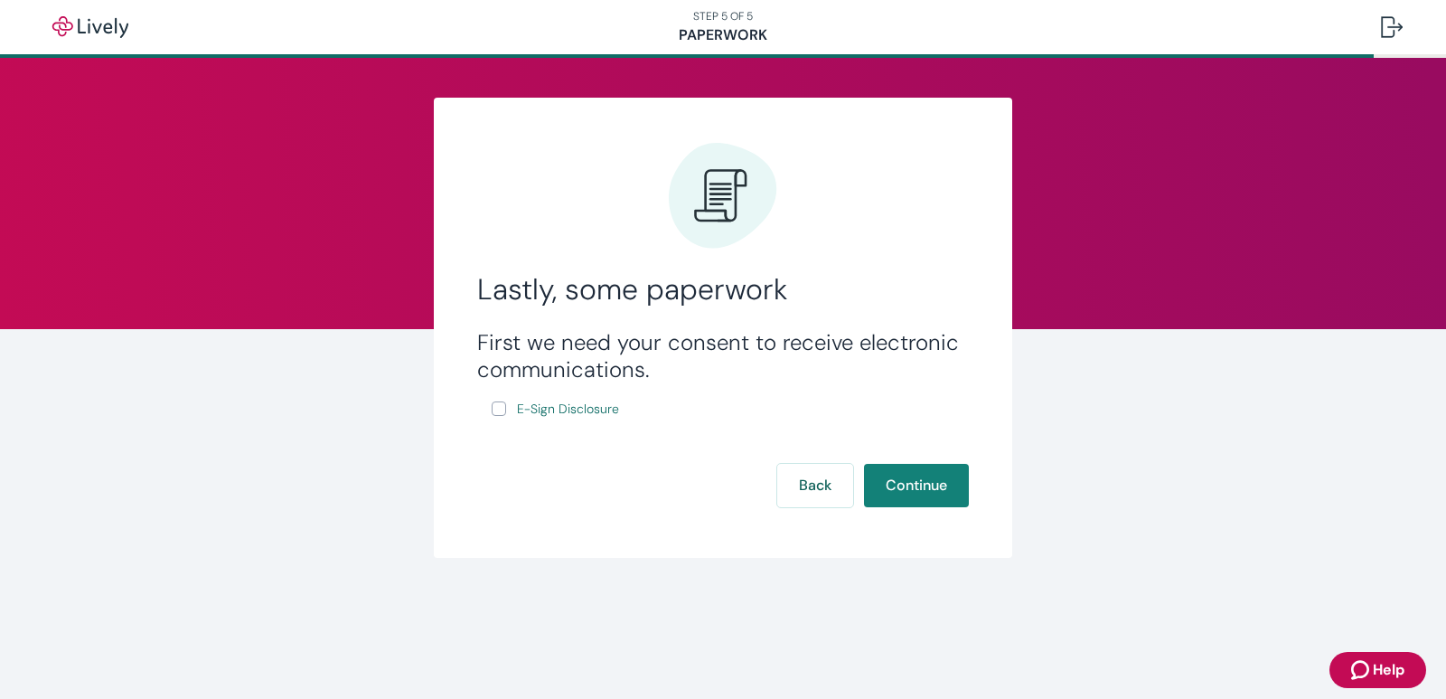
click at [504, 413] on input "E-Sign Disclosure" at bounding box center [499, 408] width 14 height 14
checkbox input "true"
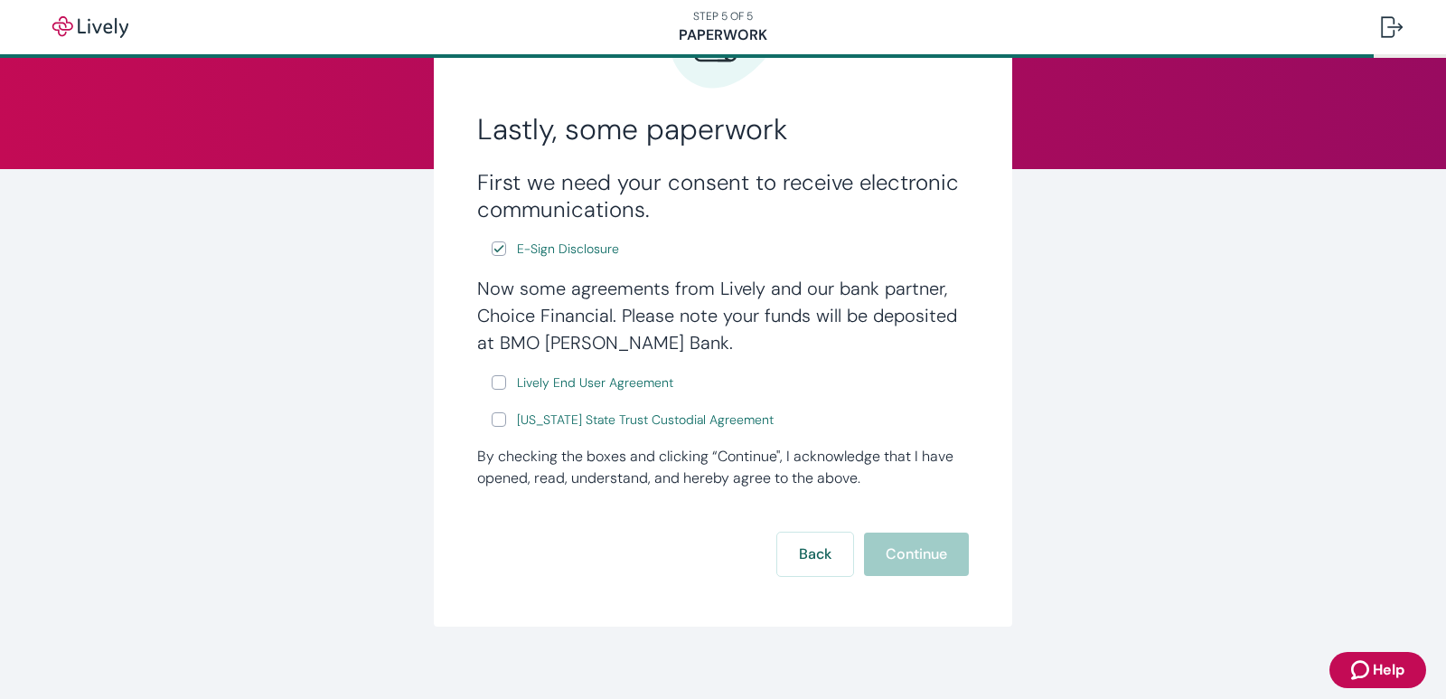
scroll to position [174, 0]
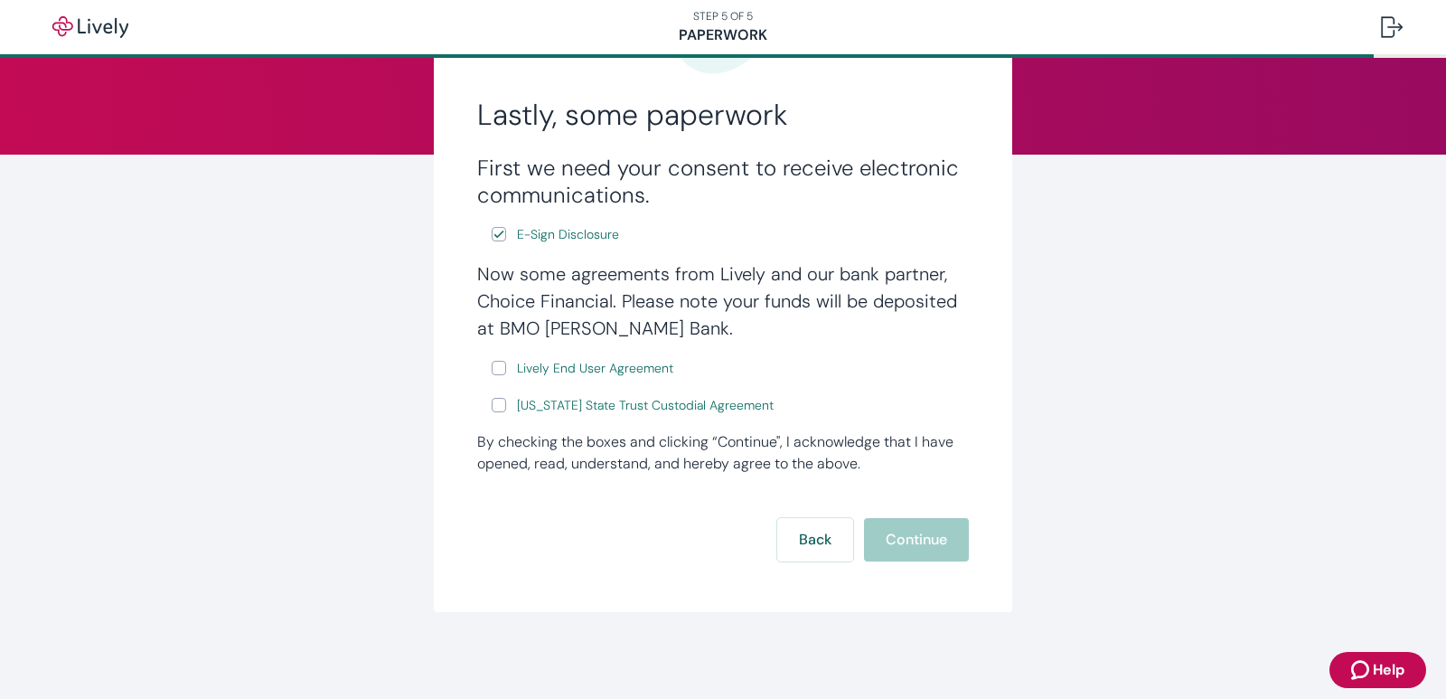
click at [497, 365] on input "Lively End User Agreement" at bounding box center [499, 368] width 14 height 14
checkbox input "true"
click at [496, 401] on input "Wyoming State Trust Custodial Agreement" at bounding box center [499, 405] width 14 height 14
checkbox input "true"
click at [907, 531] on button "Continue" at bounding box center [916, 539] width 105 height 43
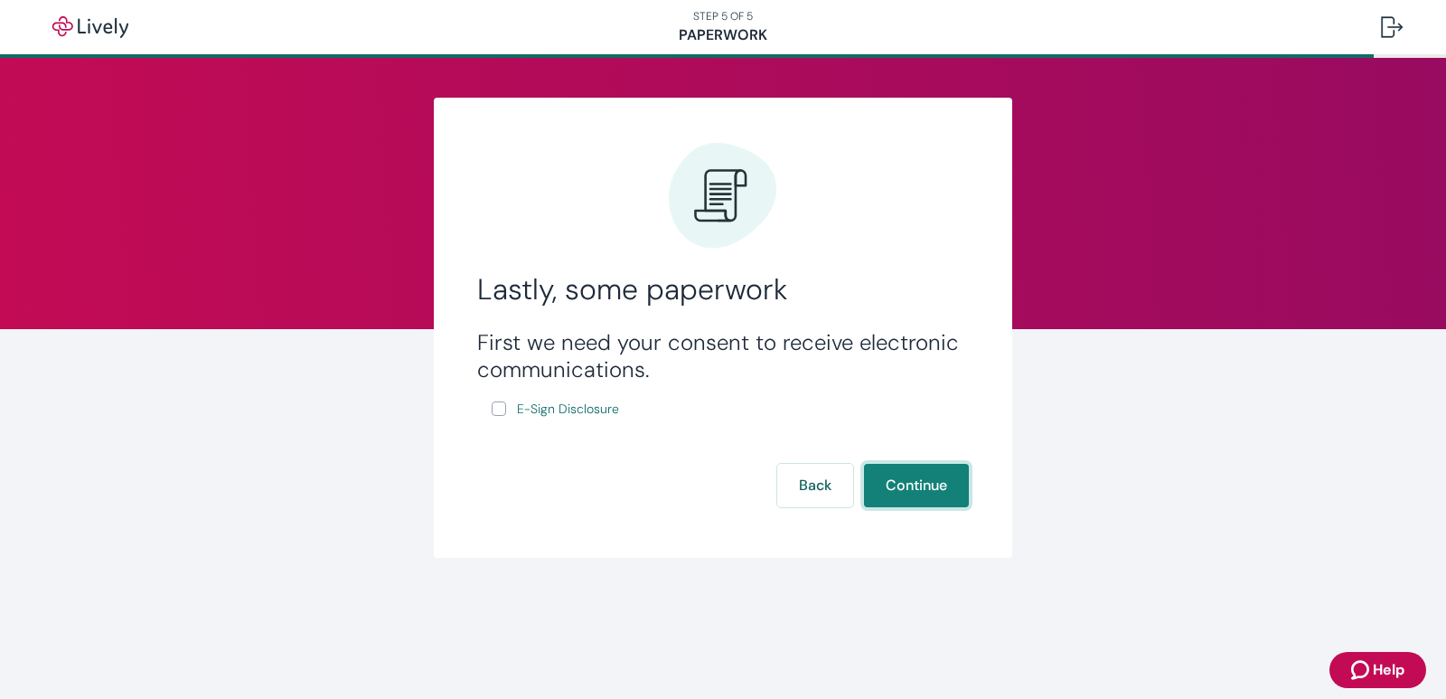
click at [891, 483] on button "Continue" at bounding box center [916, 485] width 105 height 43
click at [496, 416] on input "E-Sign Disclosure" at bounding box center [499, 408] width 14 height 14
checkbox input "true"
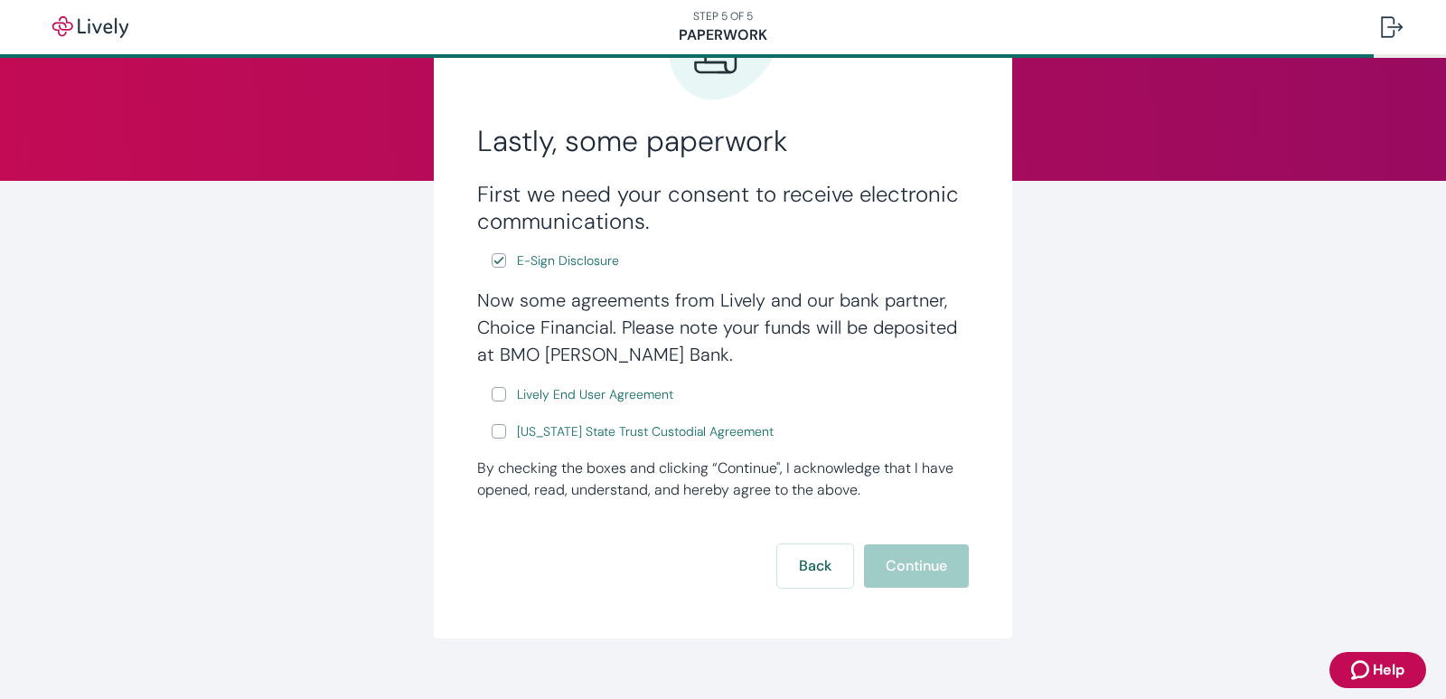
scroll to position [174, 0]
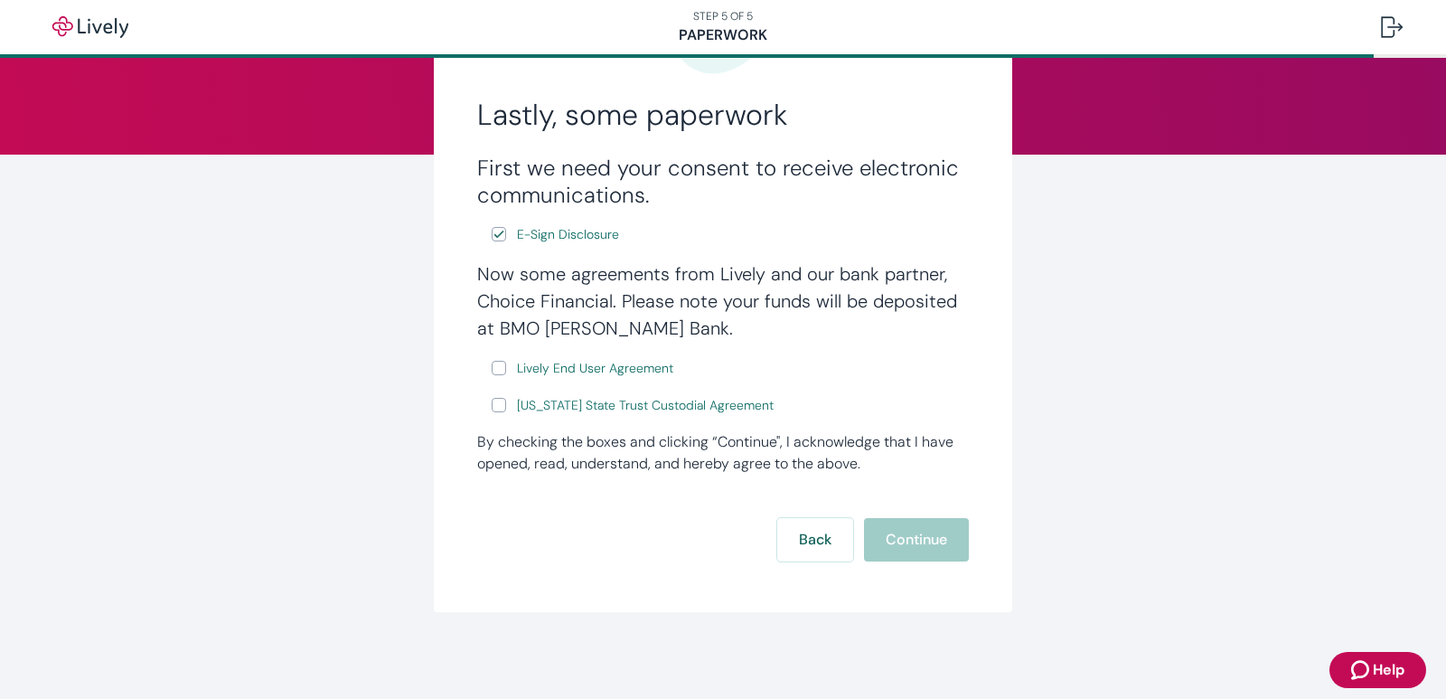
click at [493, 371] on input "Lively End User Agreement" at bounding box center [499, 368] width 14 height 14
checkbox input "true"
click at [493, 400] on input "[US_STATE] State Trust Custodial Agreement" at bounding box center [499, 405] width 14 height 14
checkbox input "true"
click at [913, 541] on button "Continue" at bounding box center [916, 539] width 105 height 43
